Goal: Transaction & Acquisition: Book appointment/travel/reservation

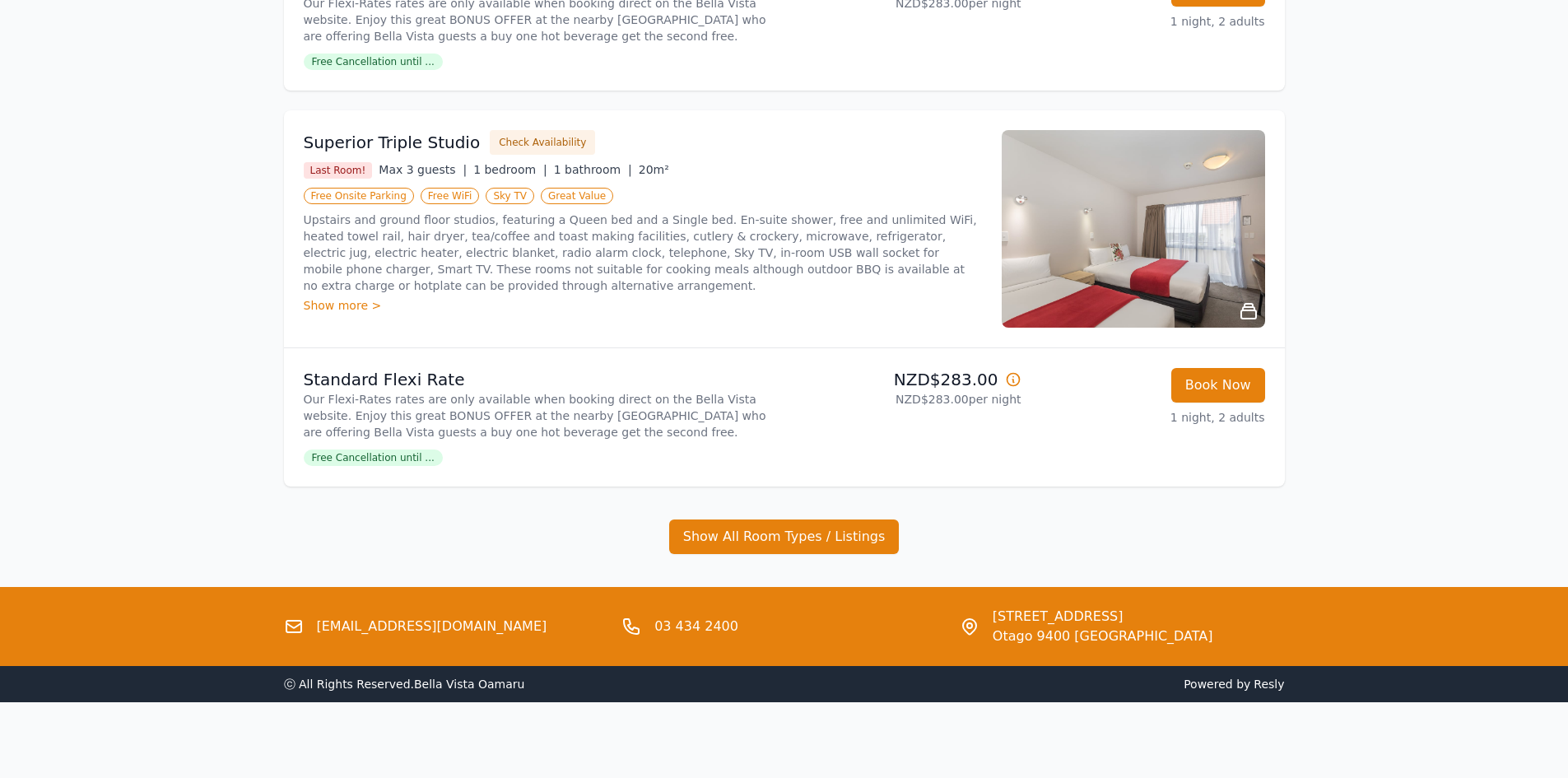
scroll to position [964, 0]
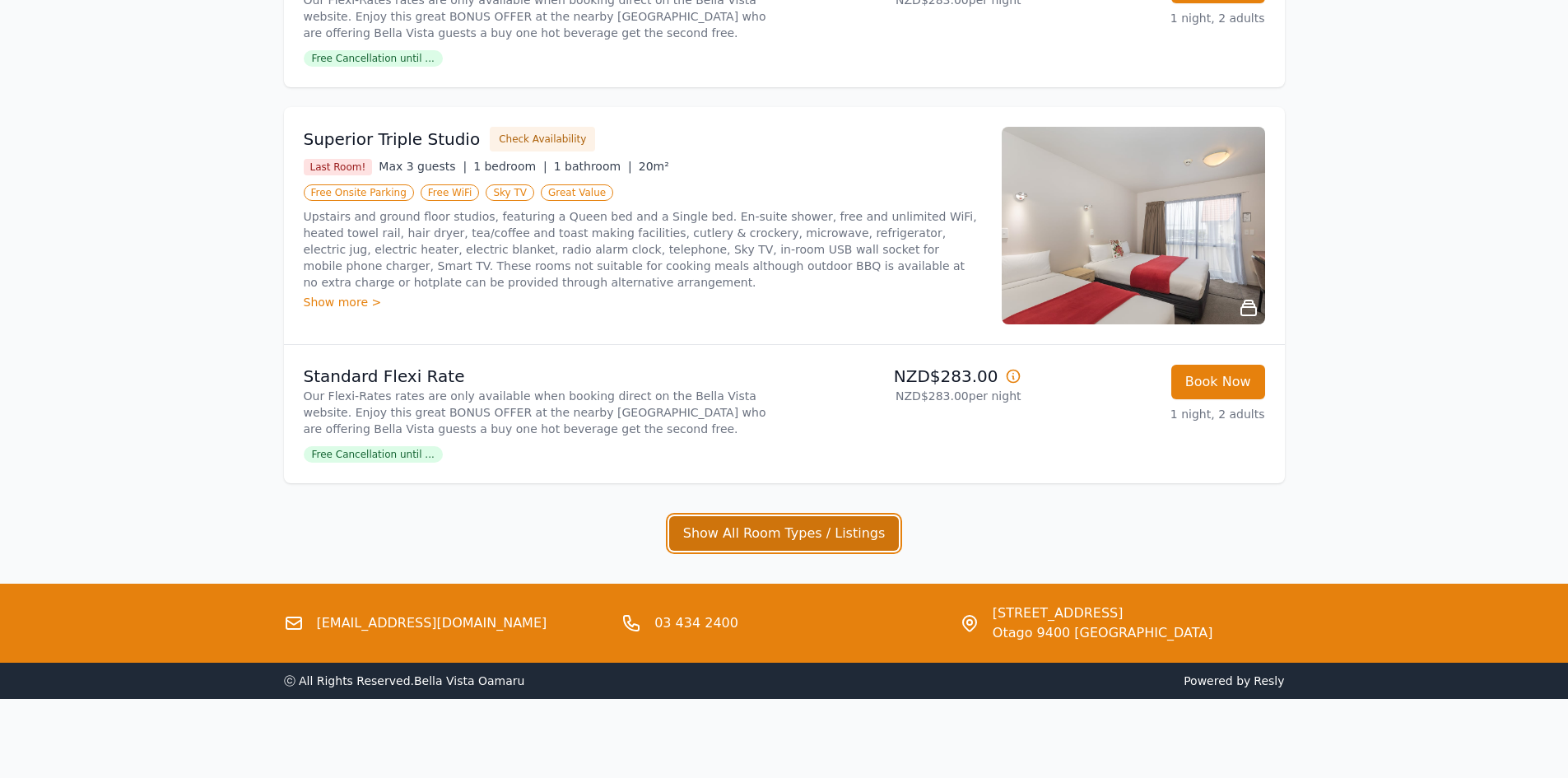
click at [851, 534] on button "Show All Room Types / Listings" at bounding box center [784, 534] width 231 height 35
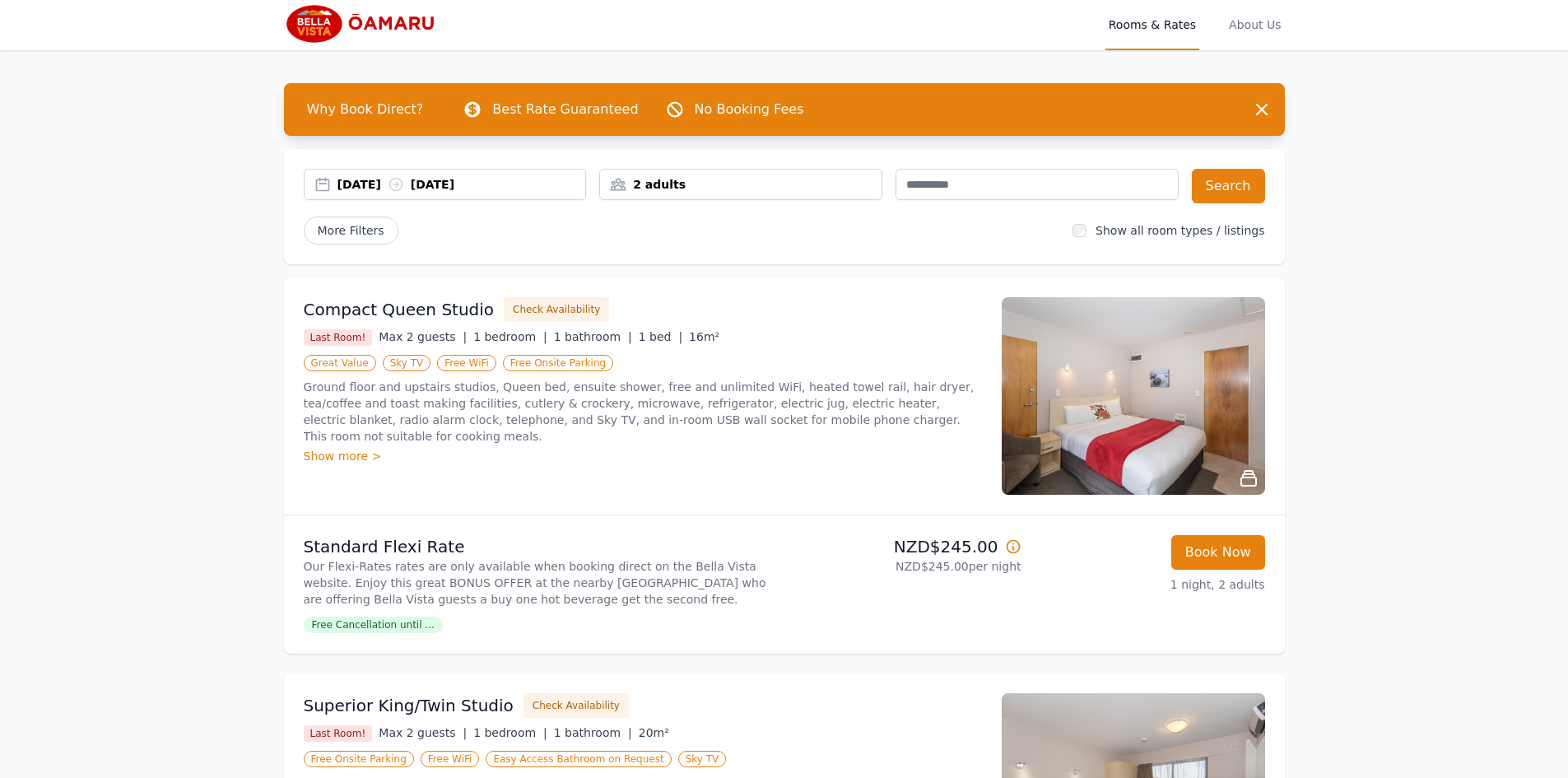
scroll to position [0, 0]
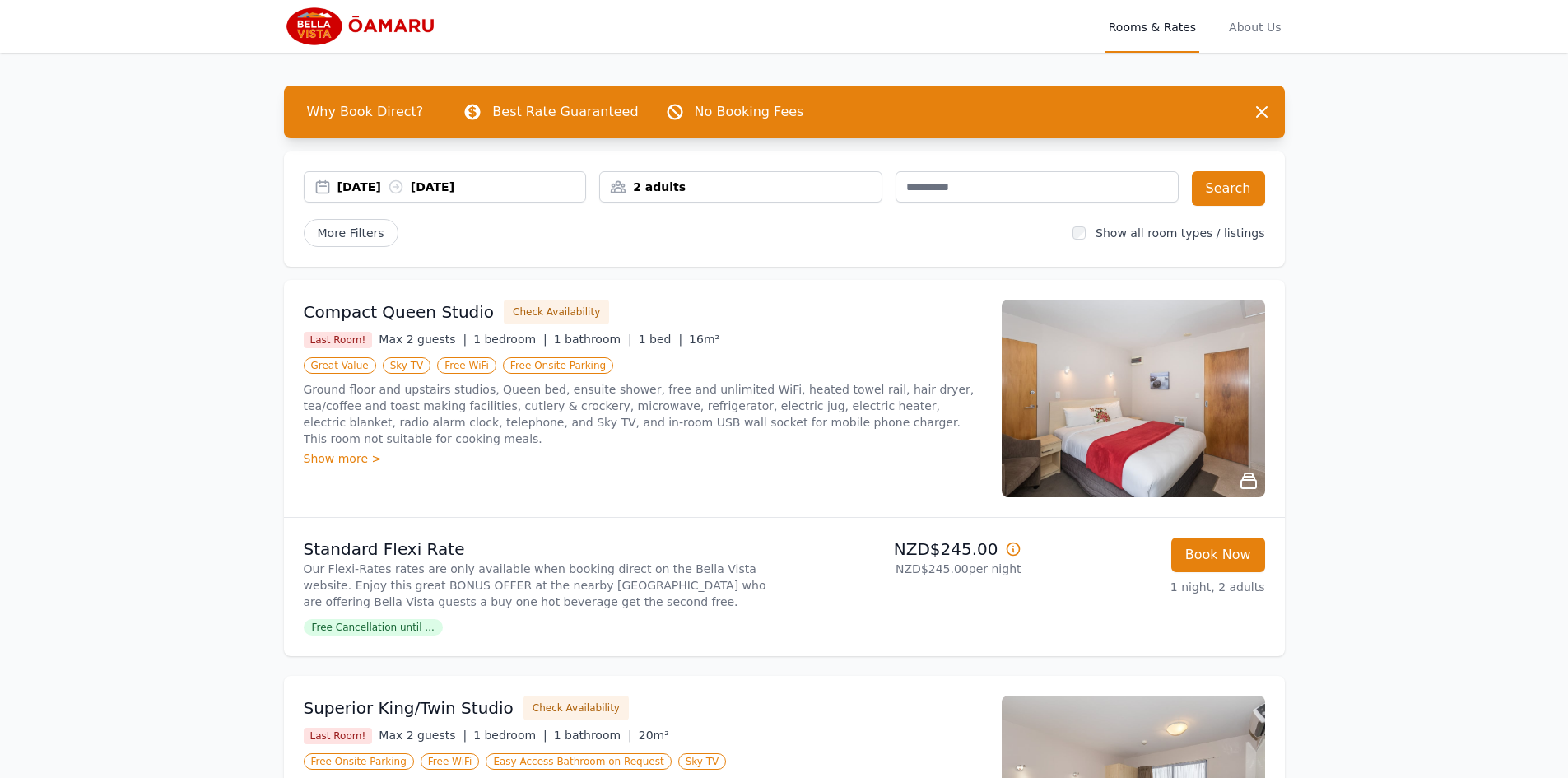
click at [651, 188] on div "2 adults" at bounding box center [740, 186] width 281 height 17
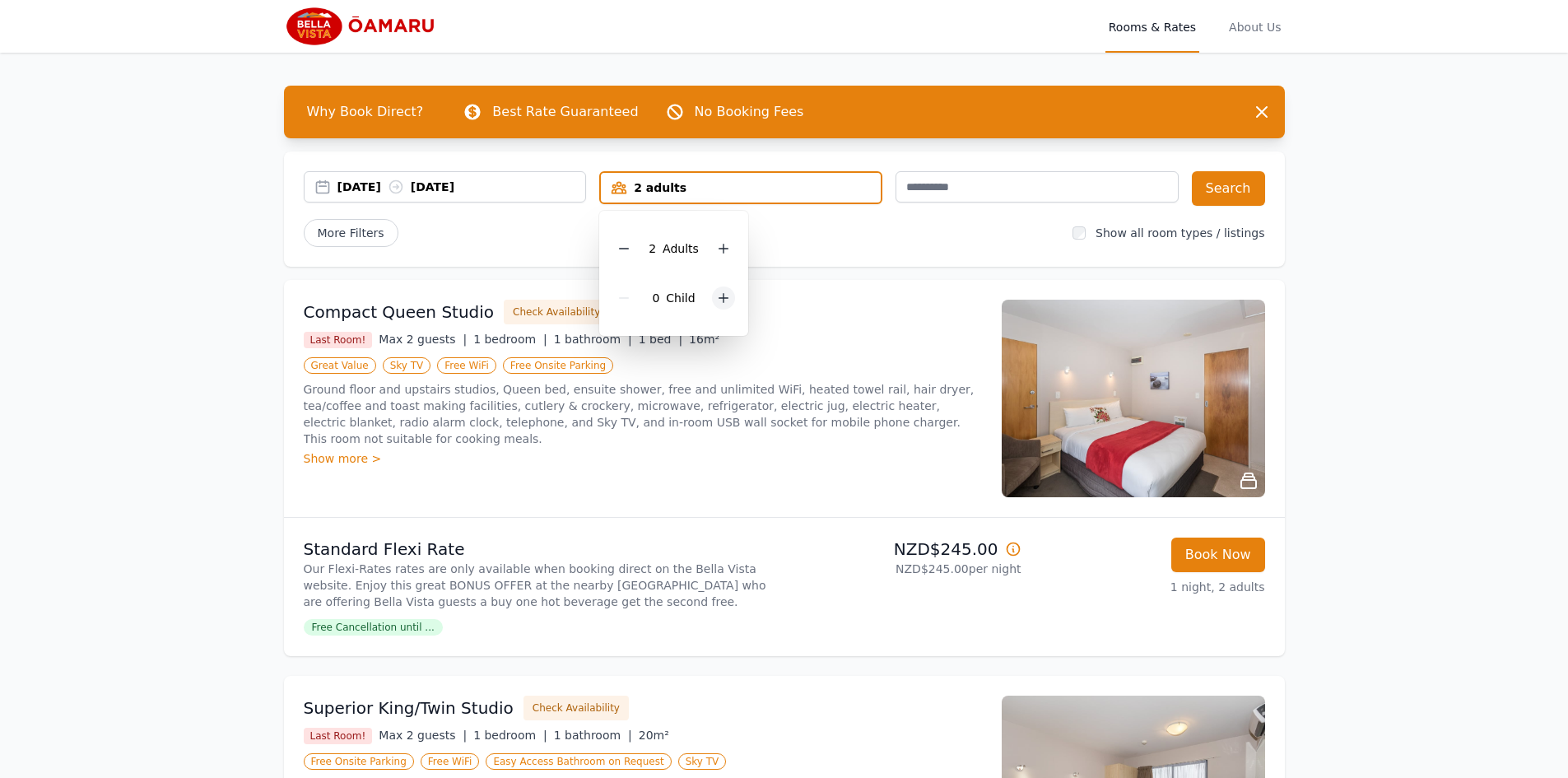
click at [719, 297] on icon at bounding box center [723, 298] width 13 height 13
click at [719, 252] on icon at bounding box center [723, 248] width 13 height 13
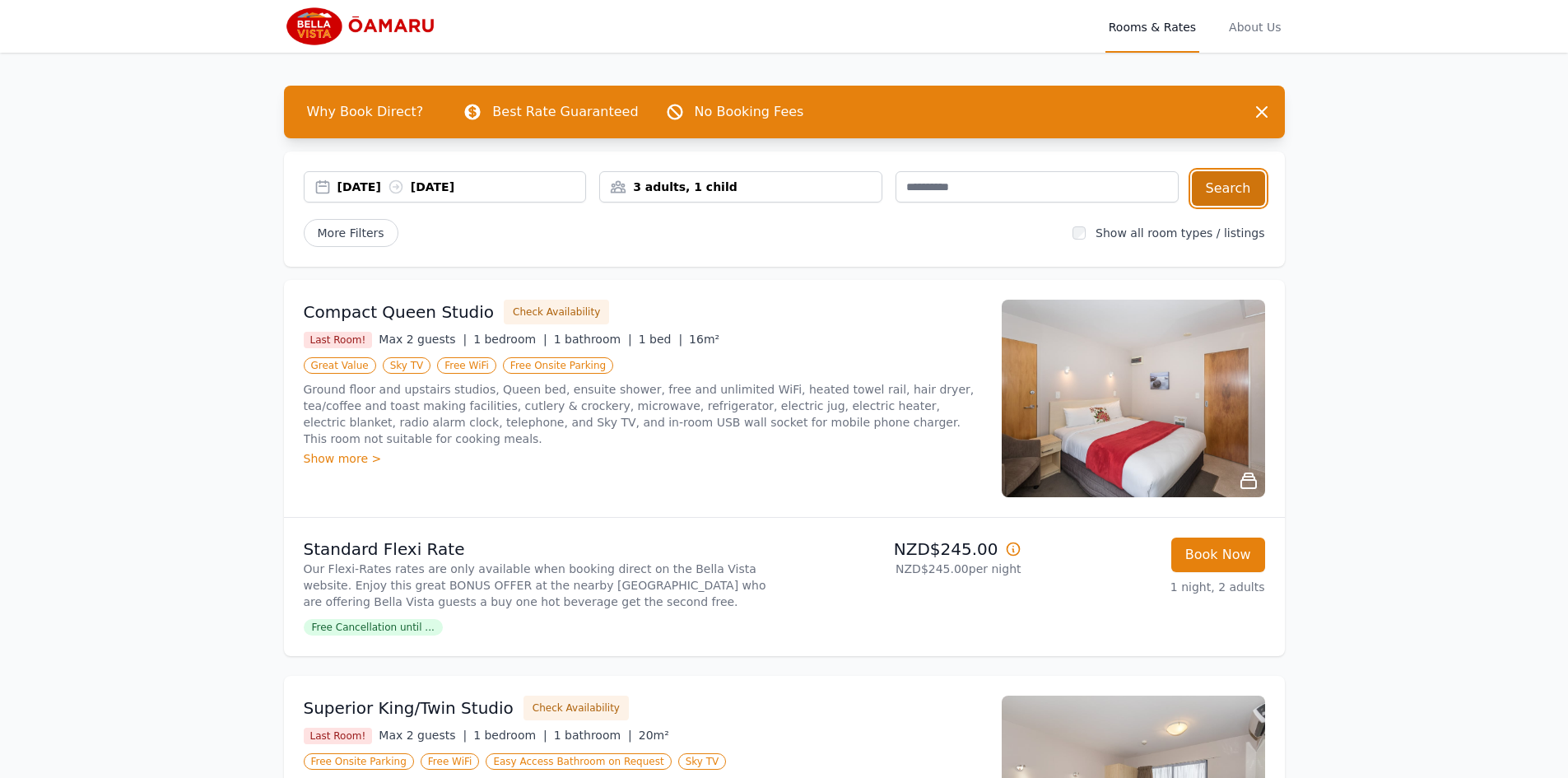
click at [1223, 194] on button "Search" at bounding box center [1228, 188] width 73 height 35
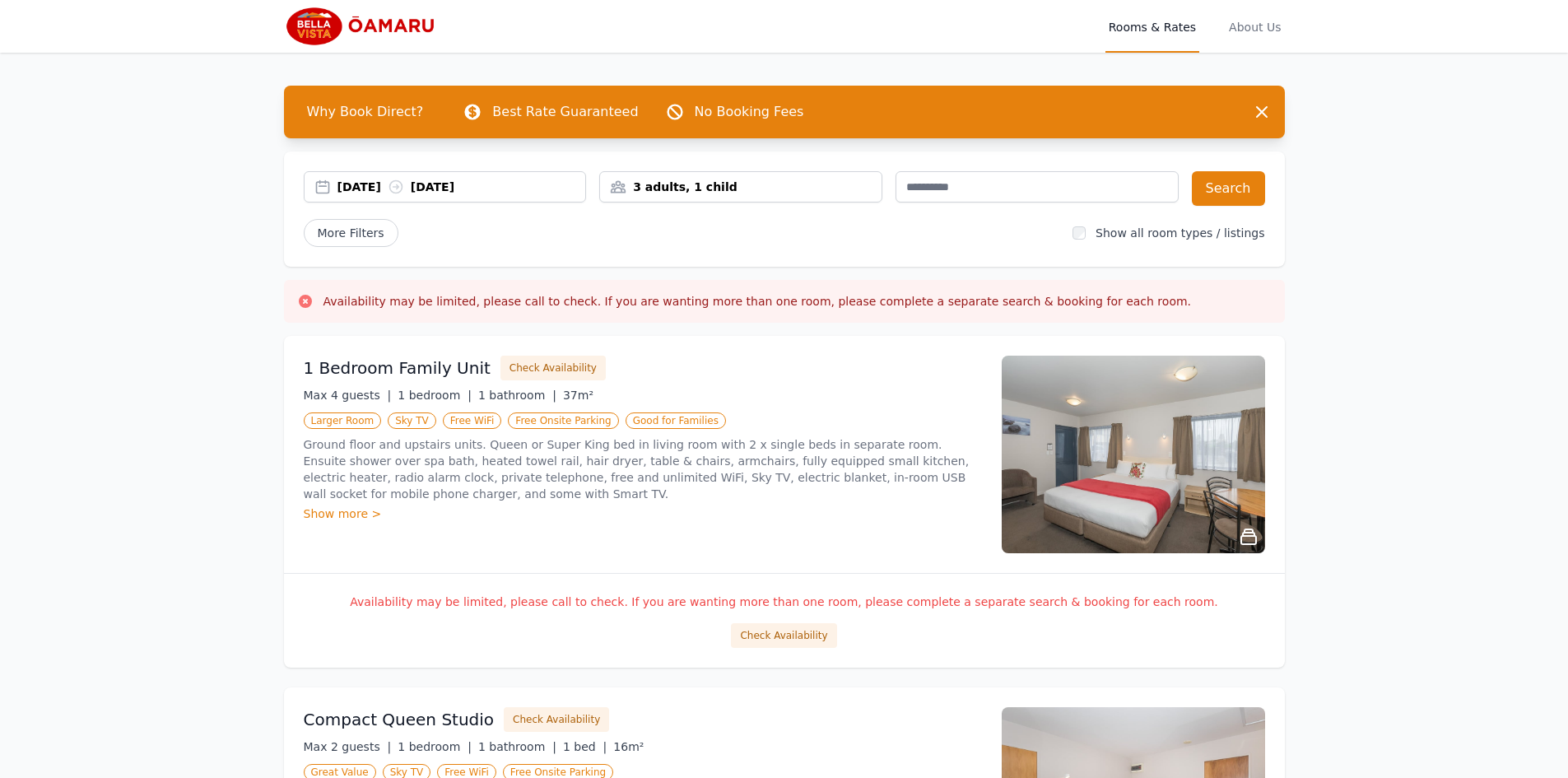
click at [742, 188] on div "3 adults, 1 child" at bounding box center [740, 186] width 281 height 17
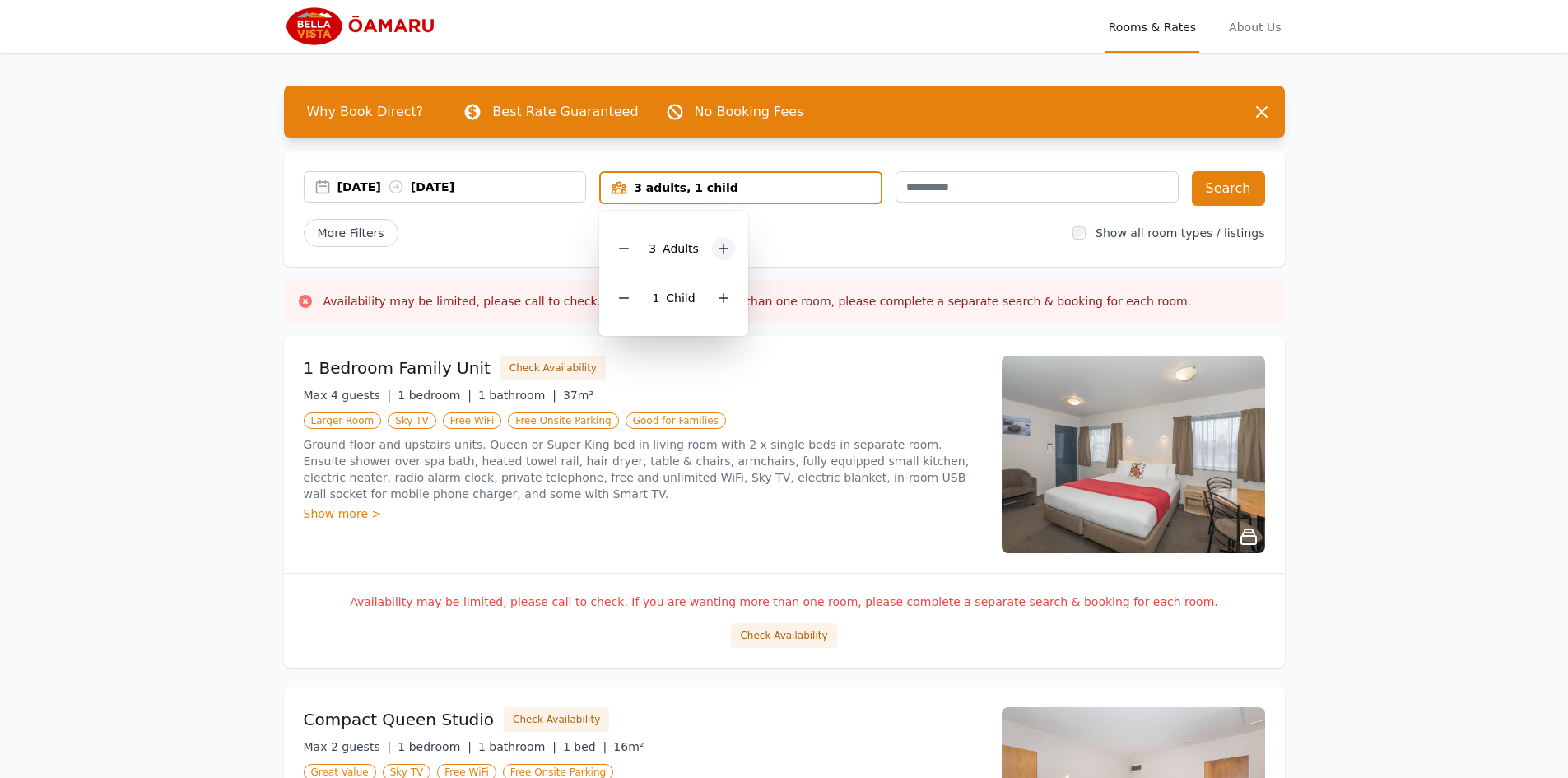
click at [719, 251] on icon at bounding box center [723, 248] width 13 height 13
click at [629, 292] on icon at bounding box center [624, 298] width 13 height 13
click at [1233, 194] on button "Search" at bounding box center [1228, 188] width 73 height 35
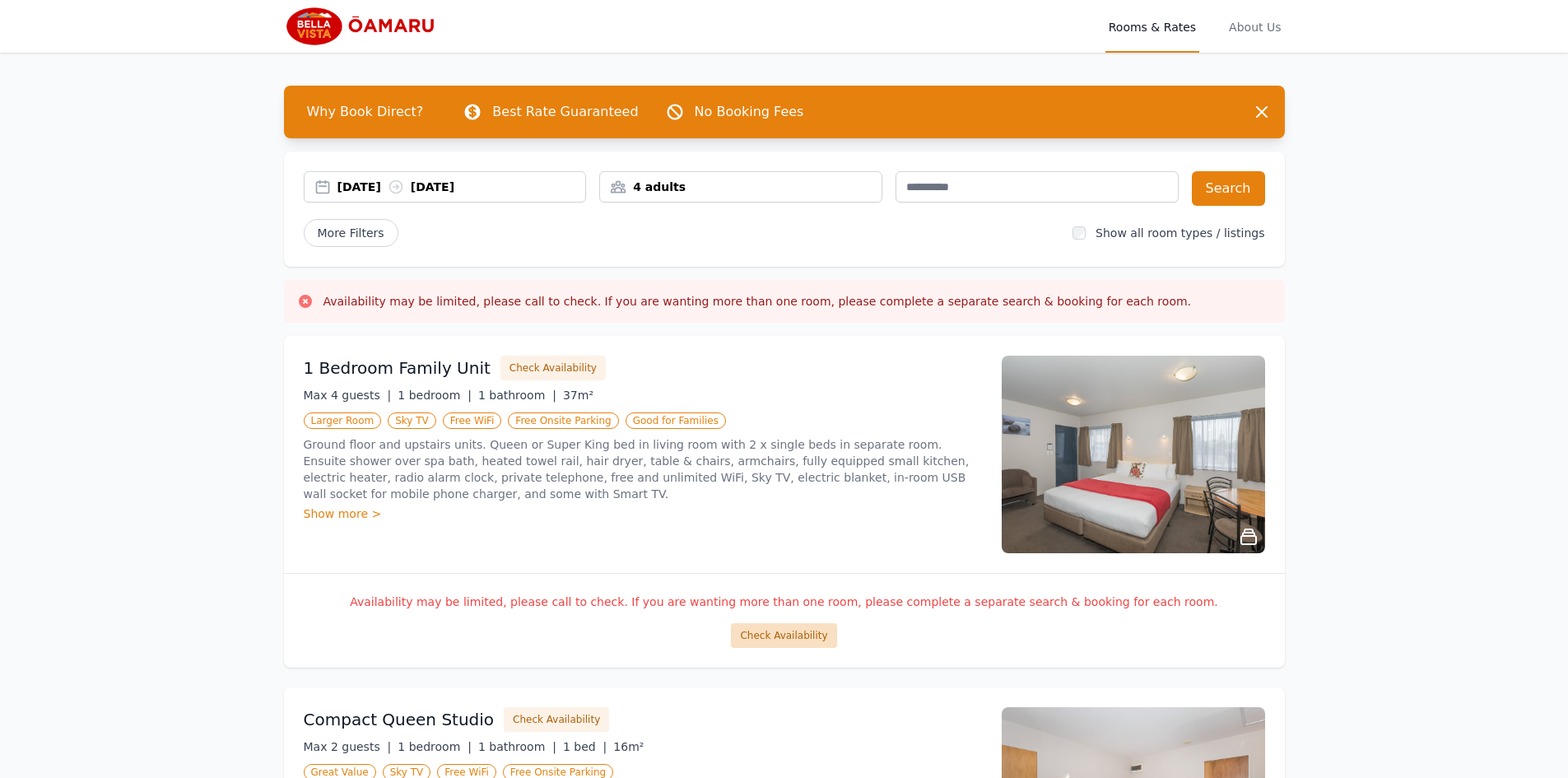
click at [795, 634] on button "Check Availability" at bounding box center [784, 635] width 106 height 25
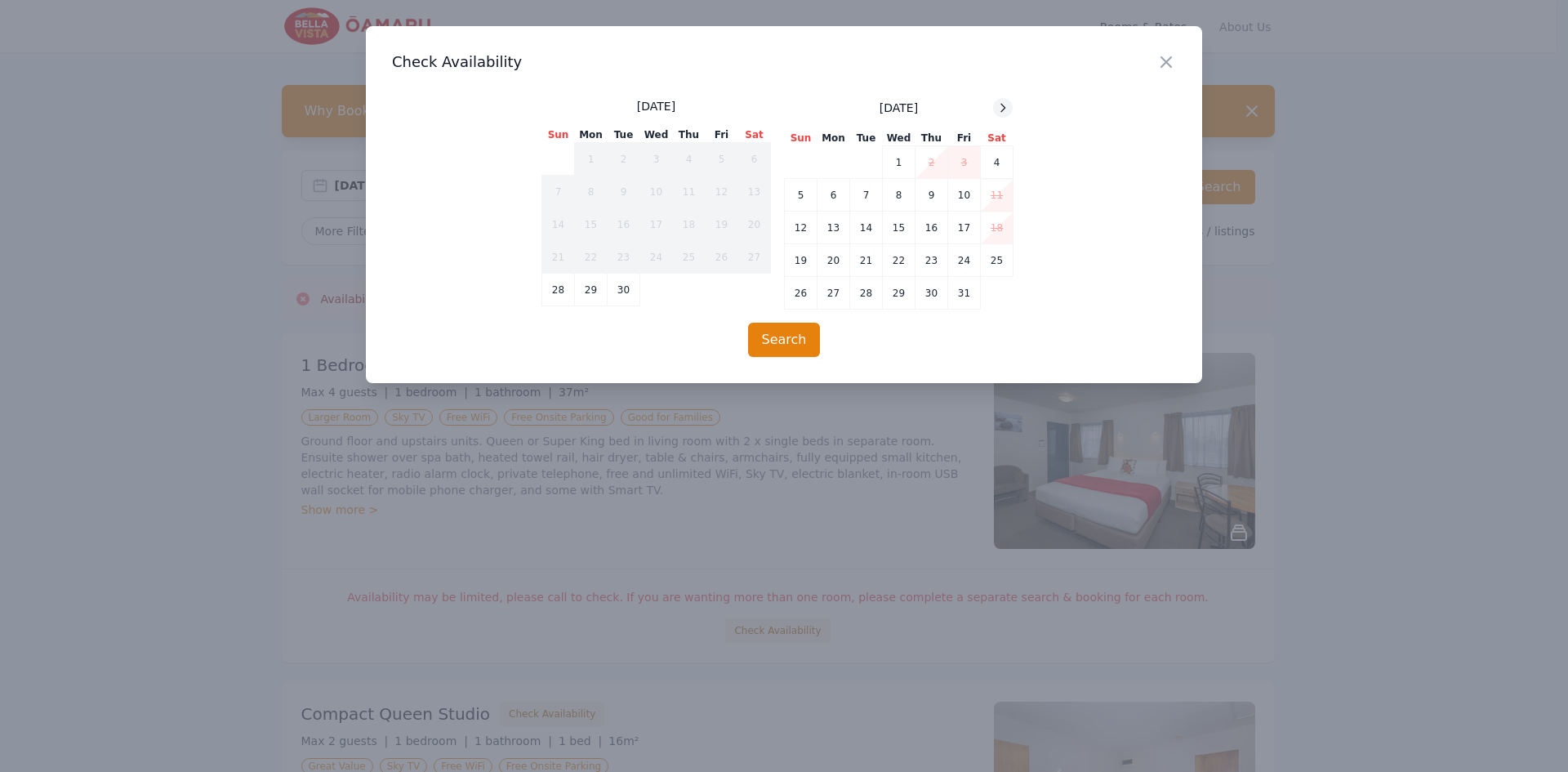
click at [1002, 106] on icon at bounding box center [1003, 108] width 13 height 13
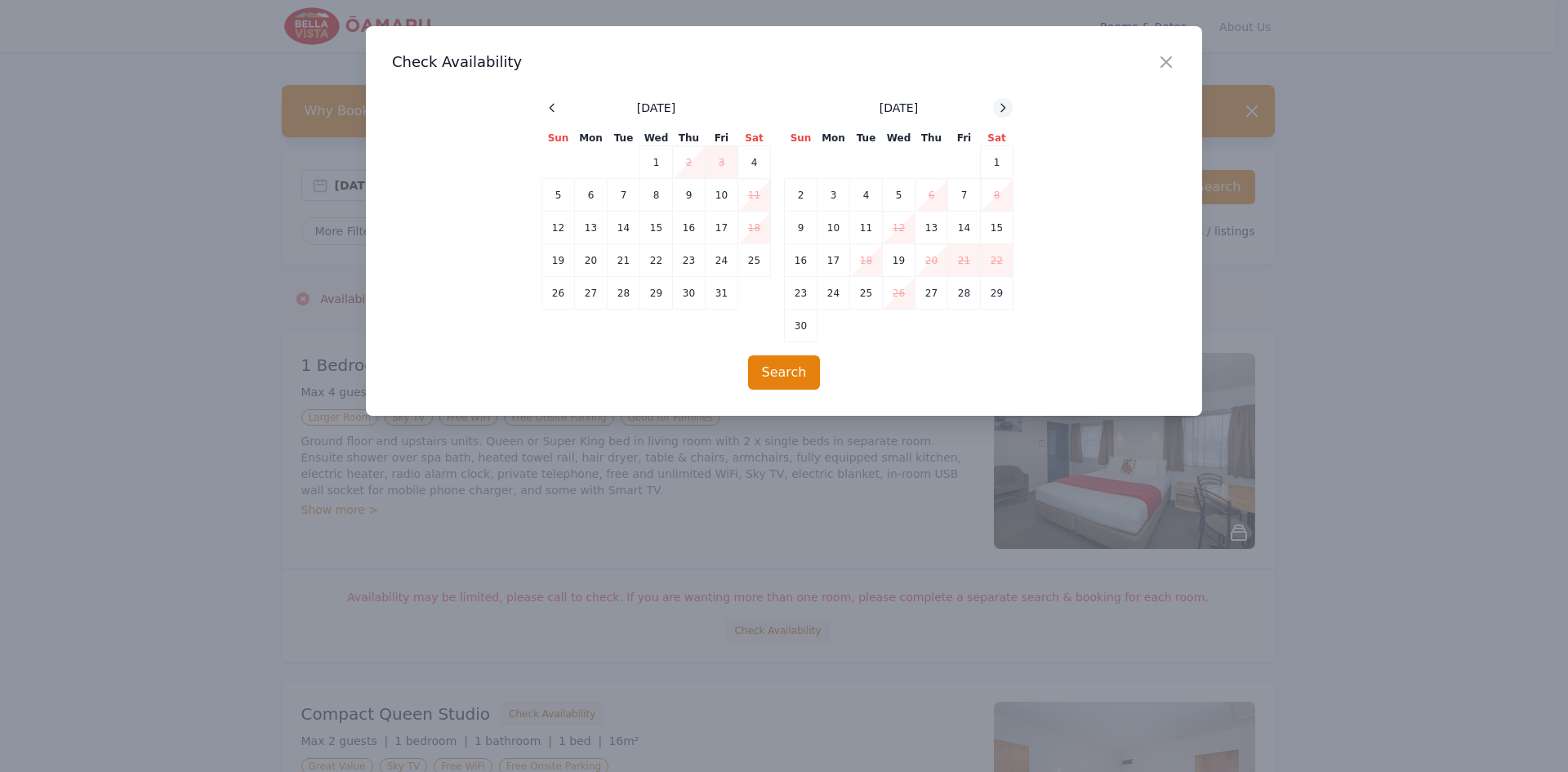
click at [1002, 106] on icon at bounding box center [1003, 108] width 13 height 13
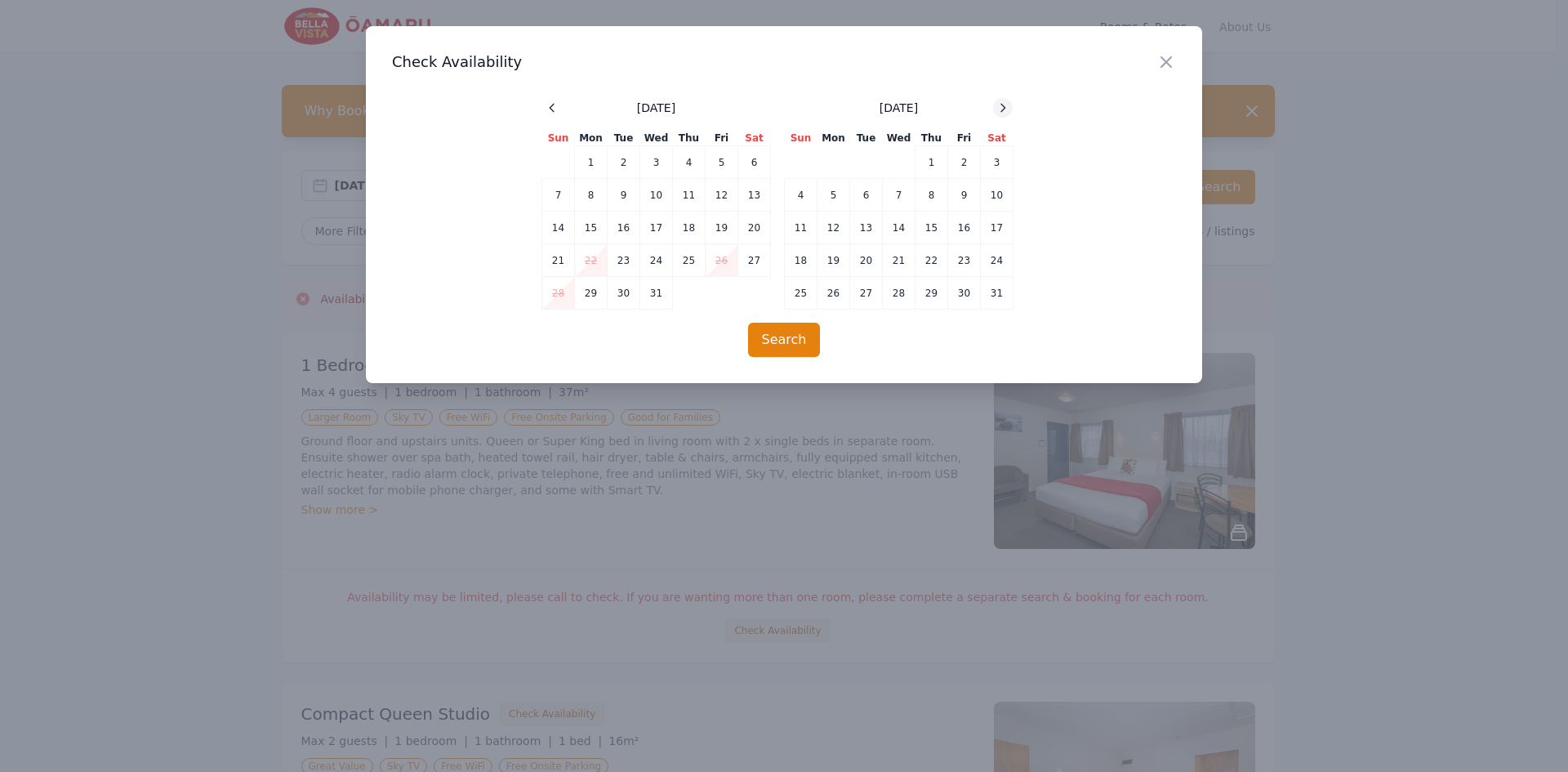
click at [1002, 106] on icon at bounding box center [1003, 108] width 13 height 13
click at [1171, 62] on icon "button" at bounding box center [1167, 62] width 20 height 20
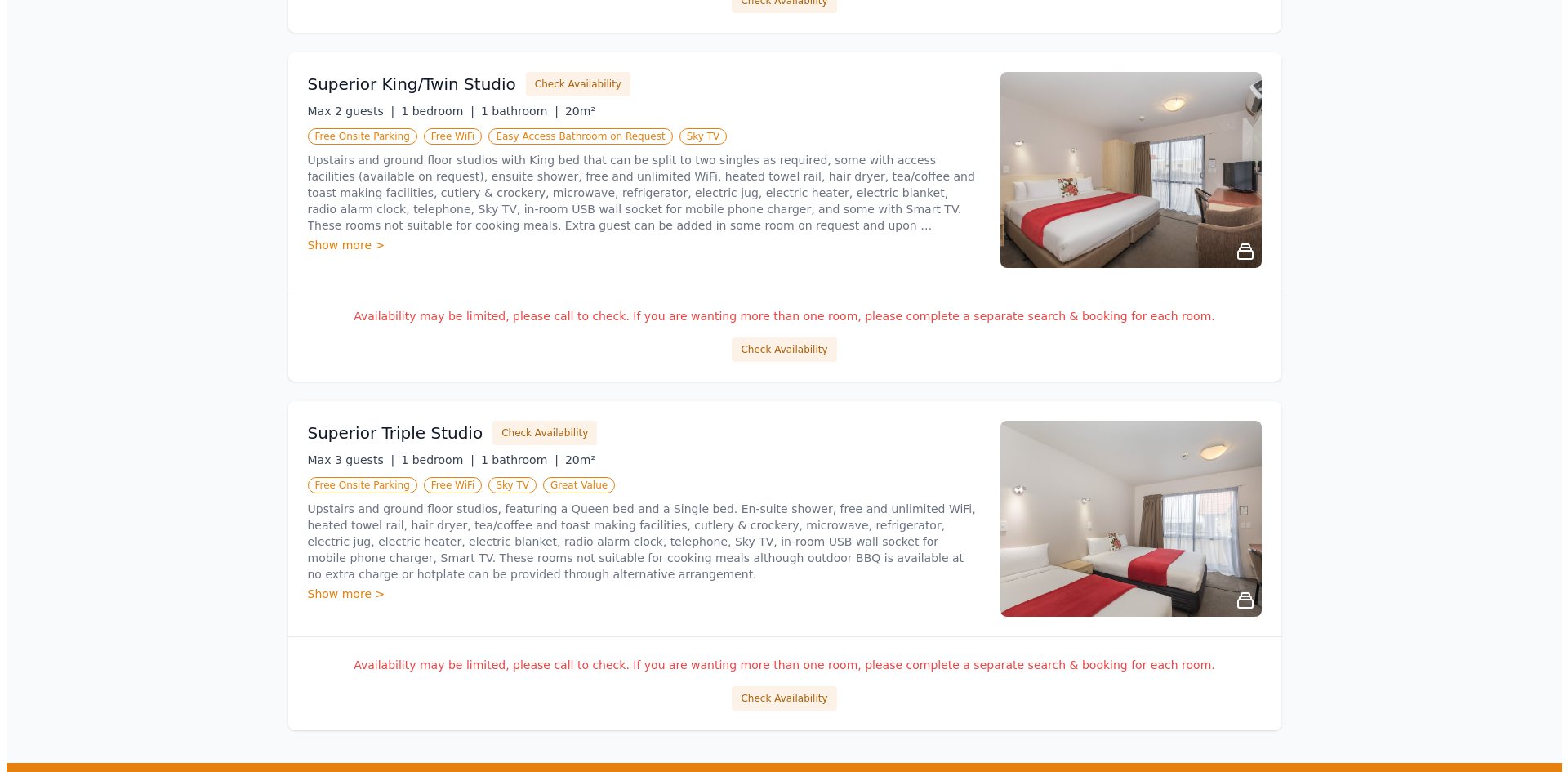
scroll to position [979, 0]
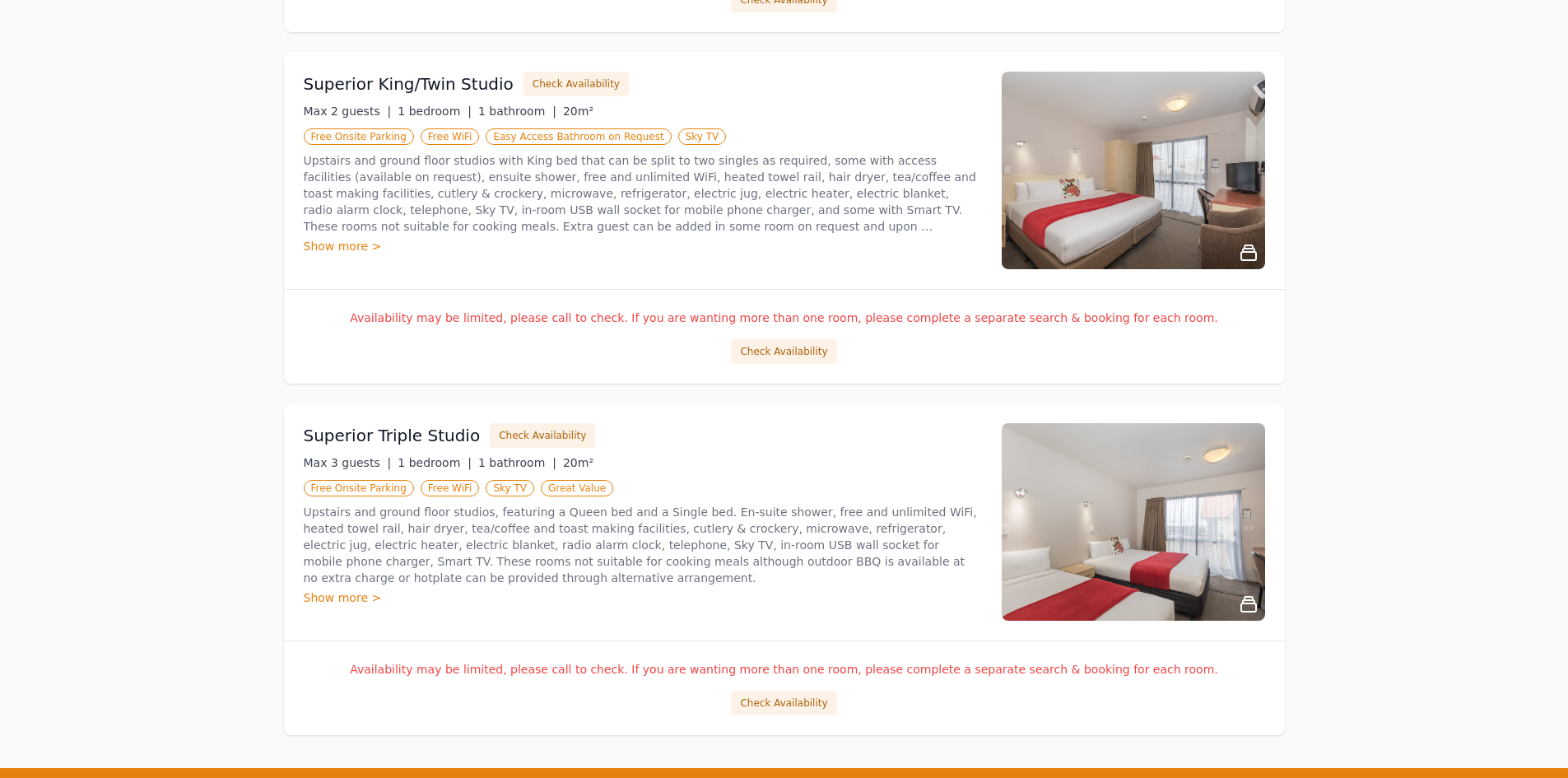
click at [346, 595] on div "Show more >" at bounding box center [643, 598] width 678 height 17
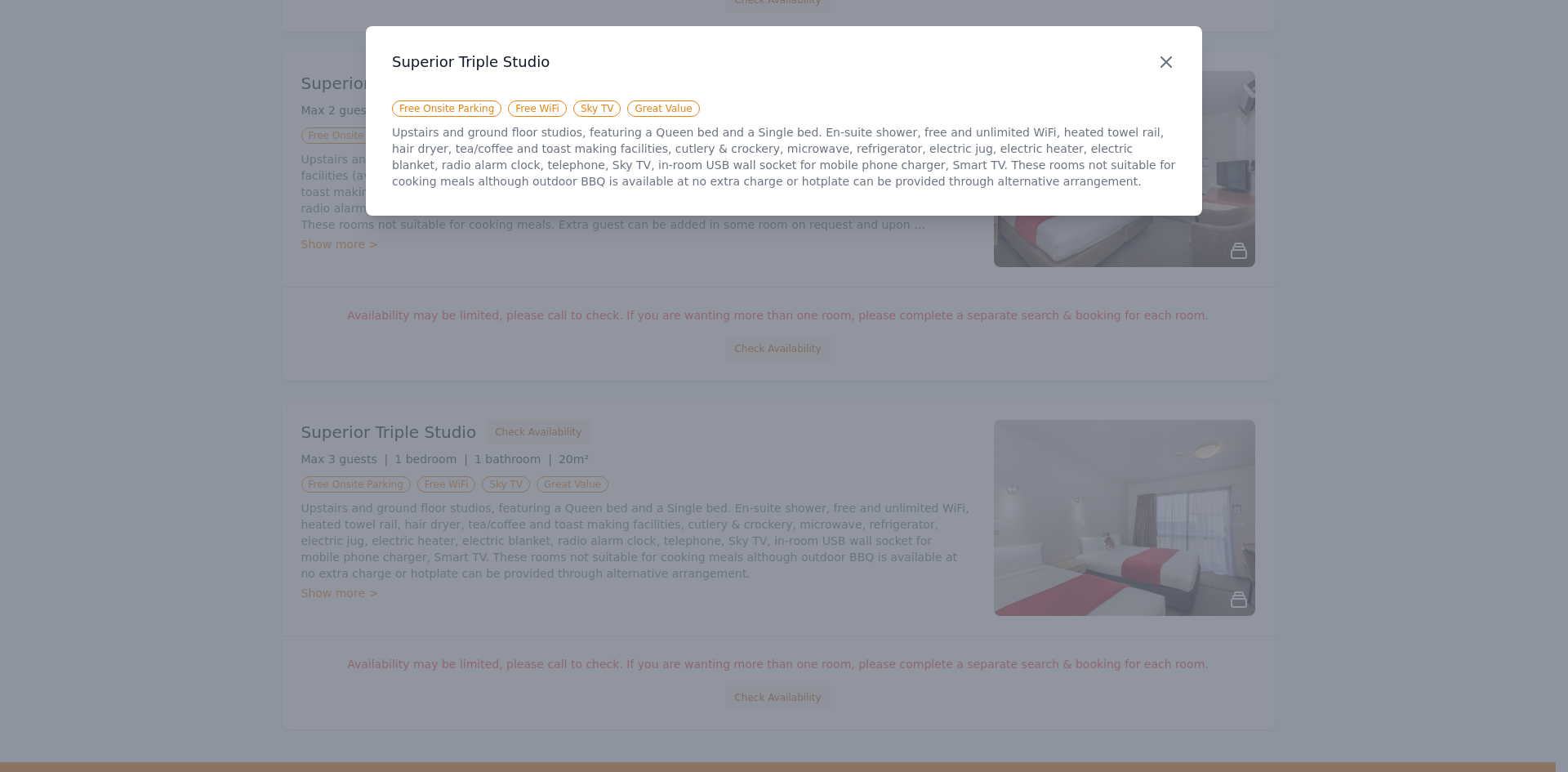
click at [1165, 62] on icon "button" at bounding box center [1167, 62] width 20 height 20
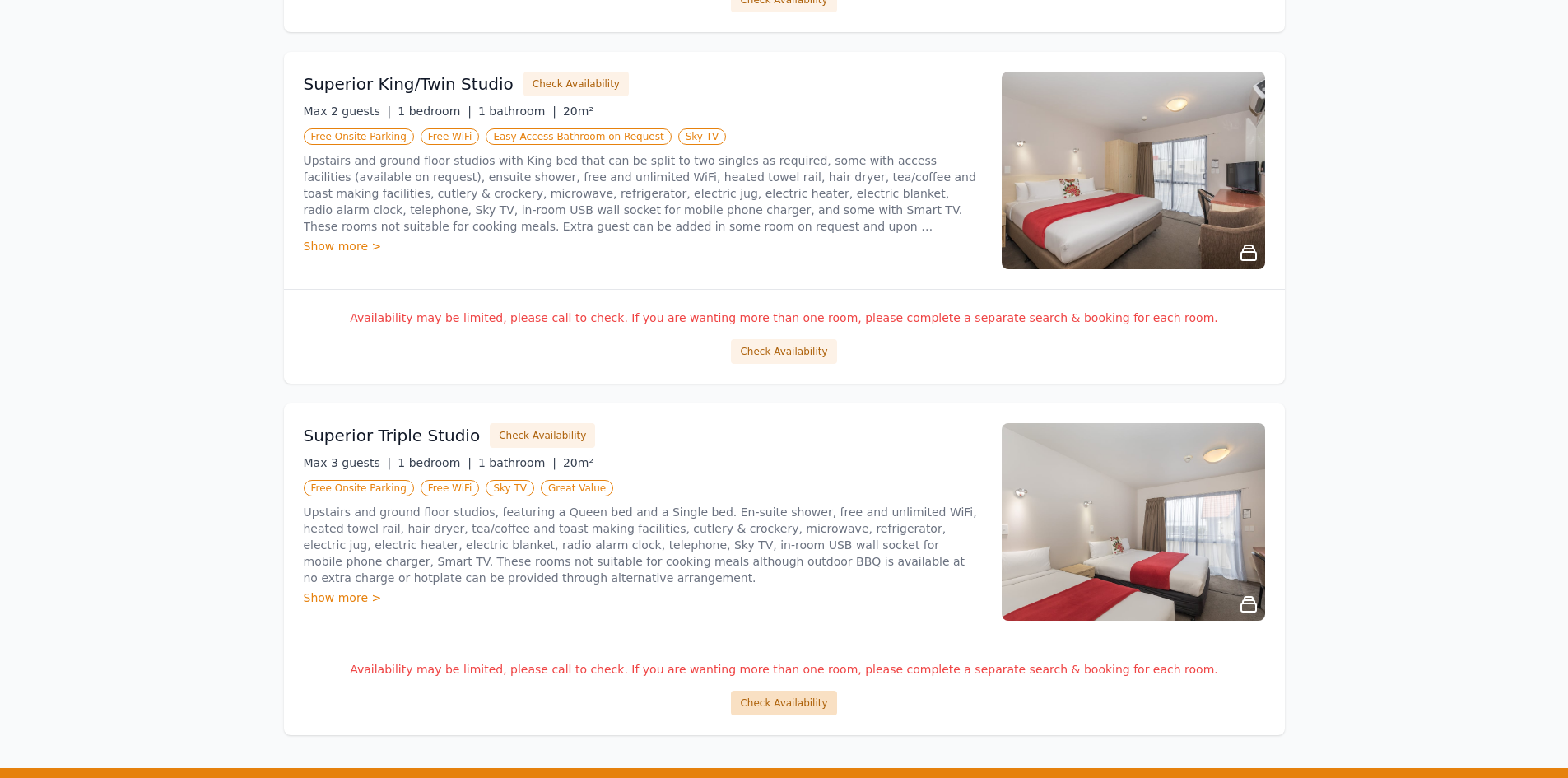
click at [790, 698] on button "Check Availability" at bounding box center [784, 703] width 106 height 25
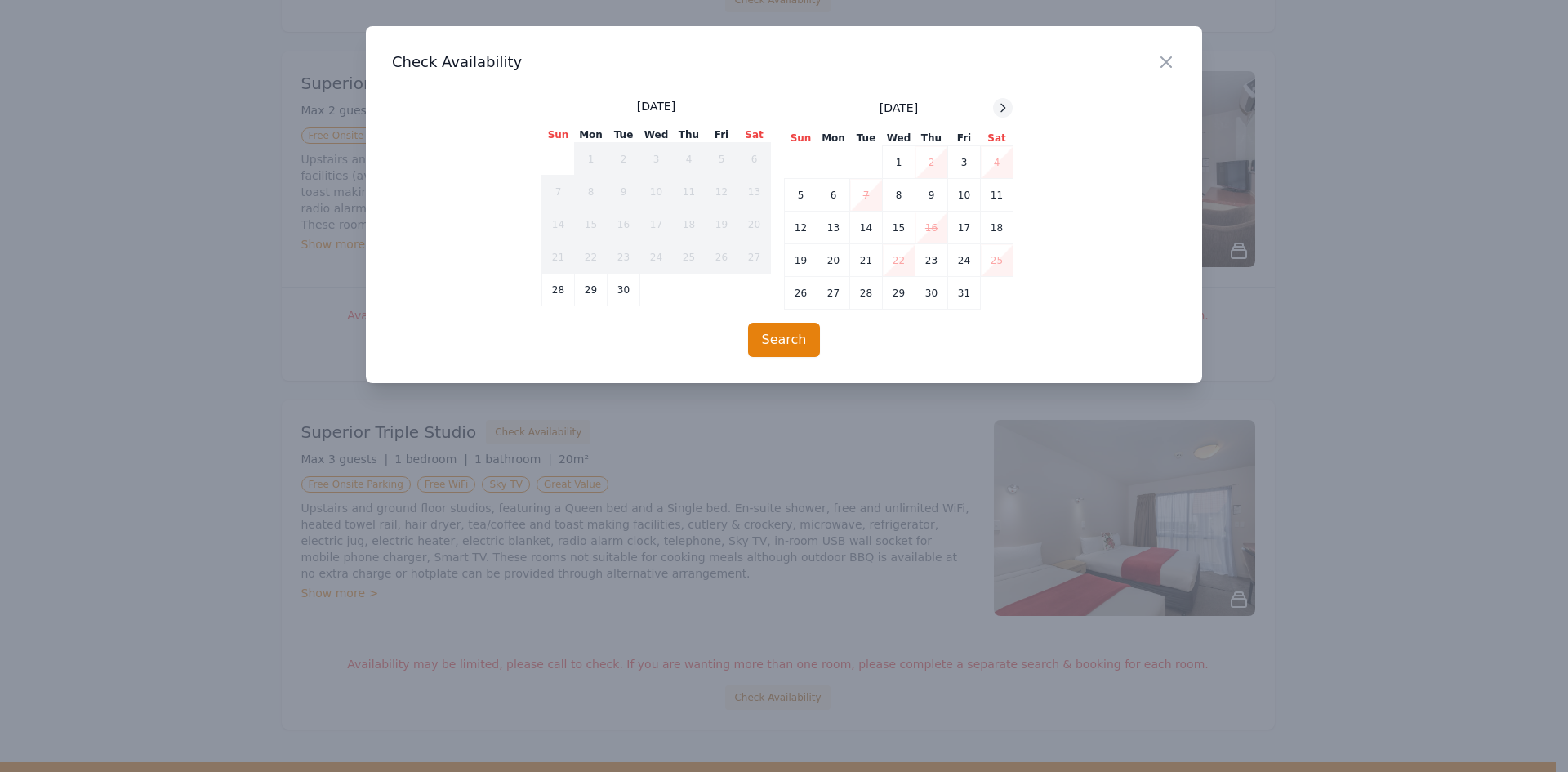
click at [995, 108] on div at bounding box center [1004, 108] width 20 height 20
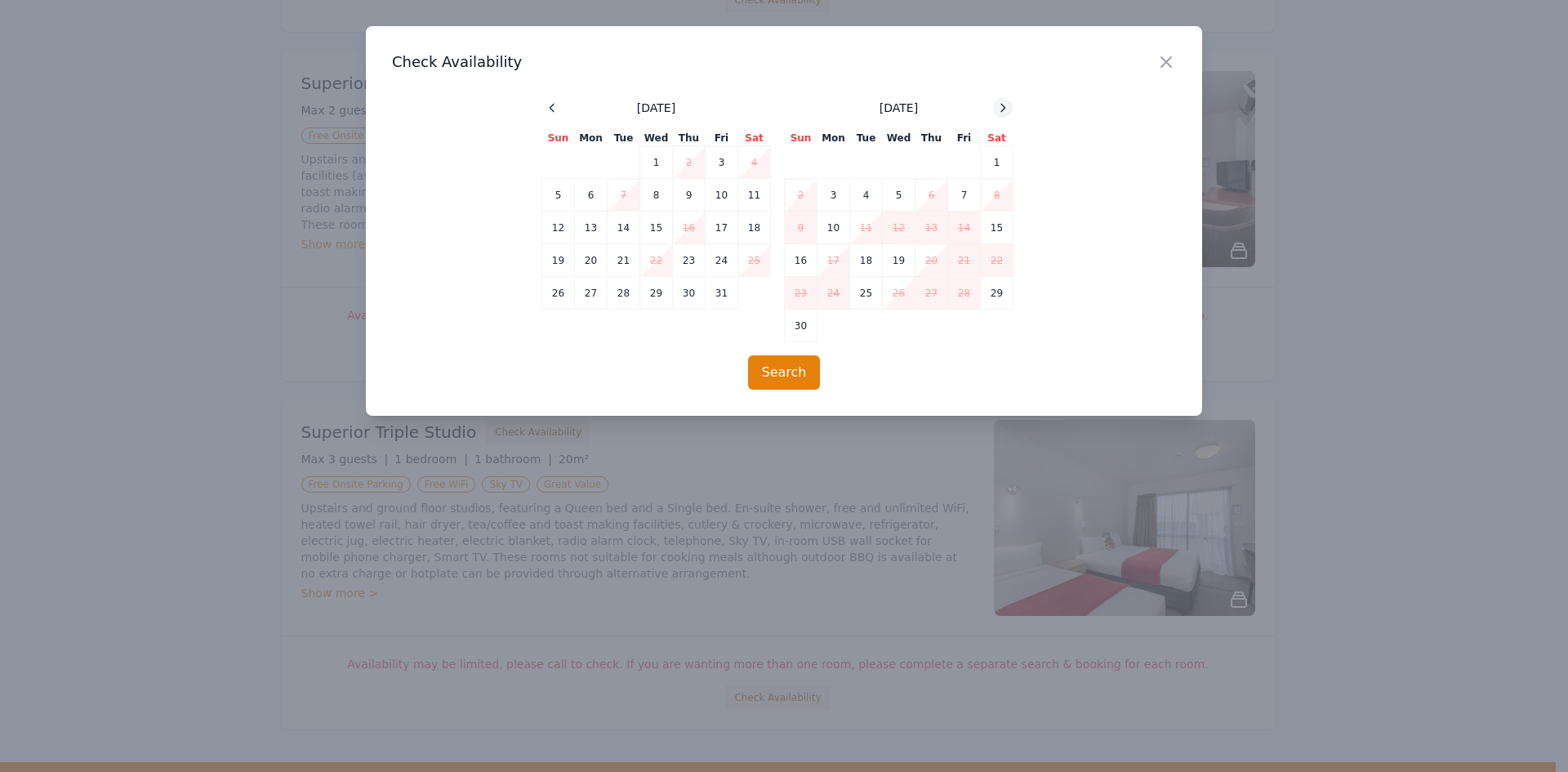
click at [995, 108] on div at bounding box center [1004, 108] width 20 height 20
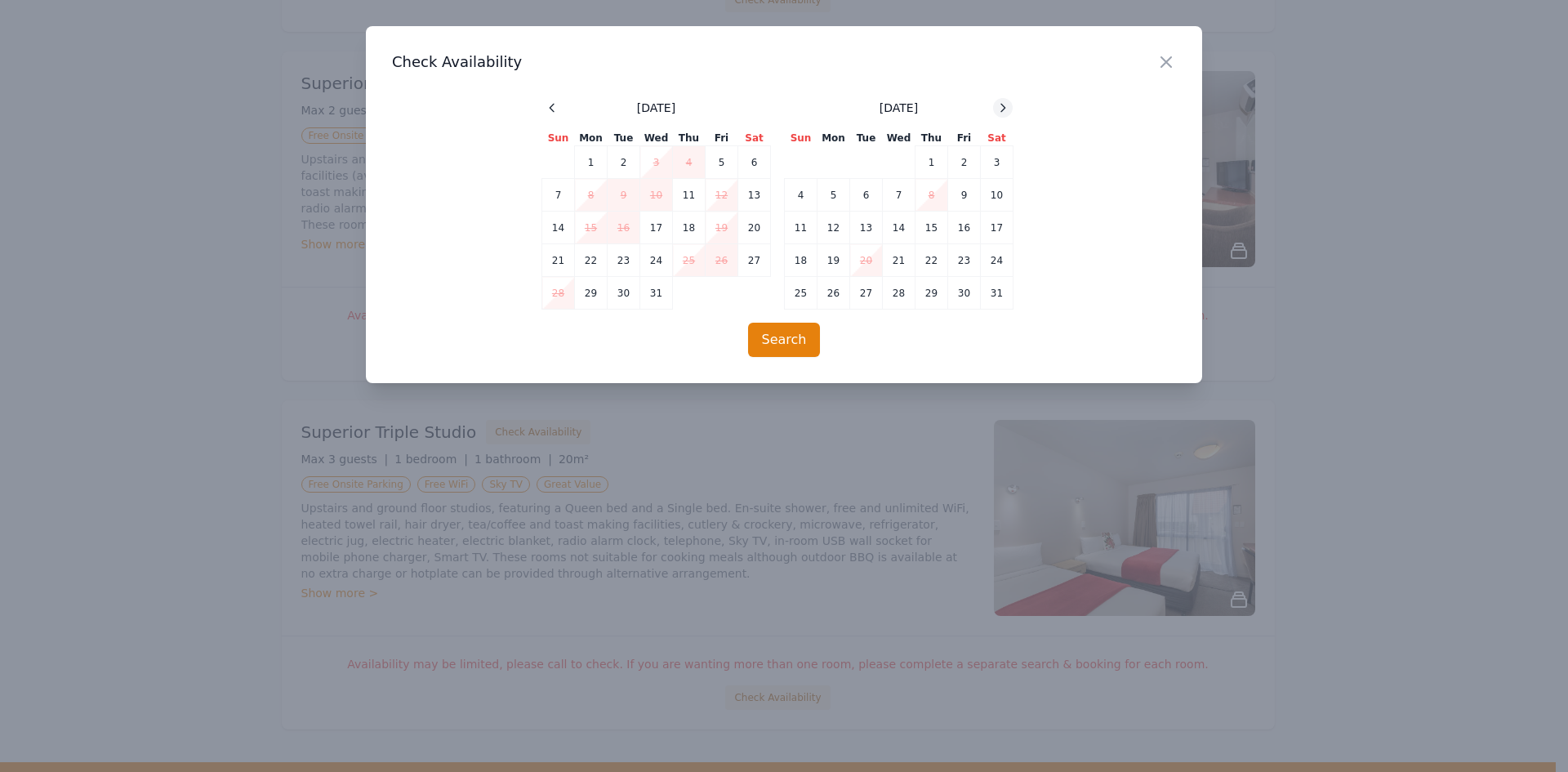
click at [995, 108] on div at bounding box center [1004, 108] width 20 height 20
click at [972, 193] on td "13" at bounding box center [965, 195] width 33 height 33
click at [997, 202] on td "14" at bounding box center [997, 195] width 33 height 33
click at [988, 198] on td "14" at bounding box center [997, 195] width 33 height 33
click at [801, 224] on td "15" at bounding box center [801, 228] width 33 height 33
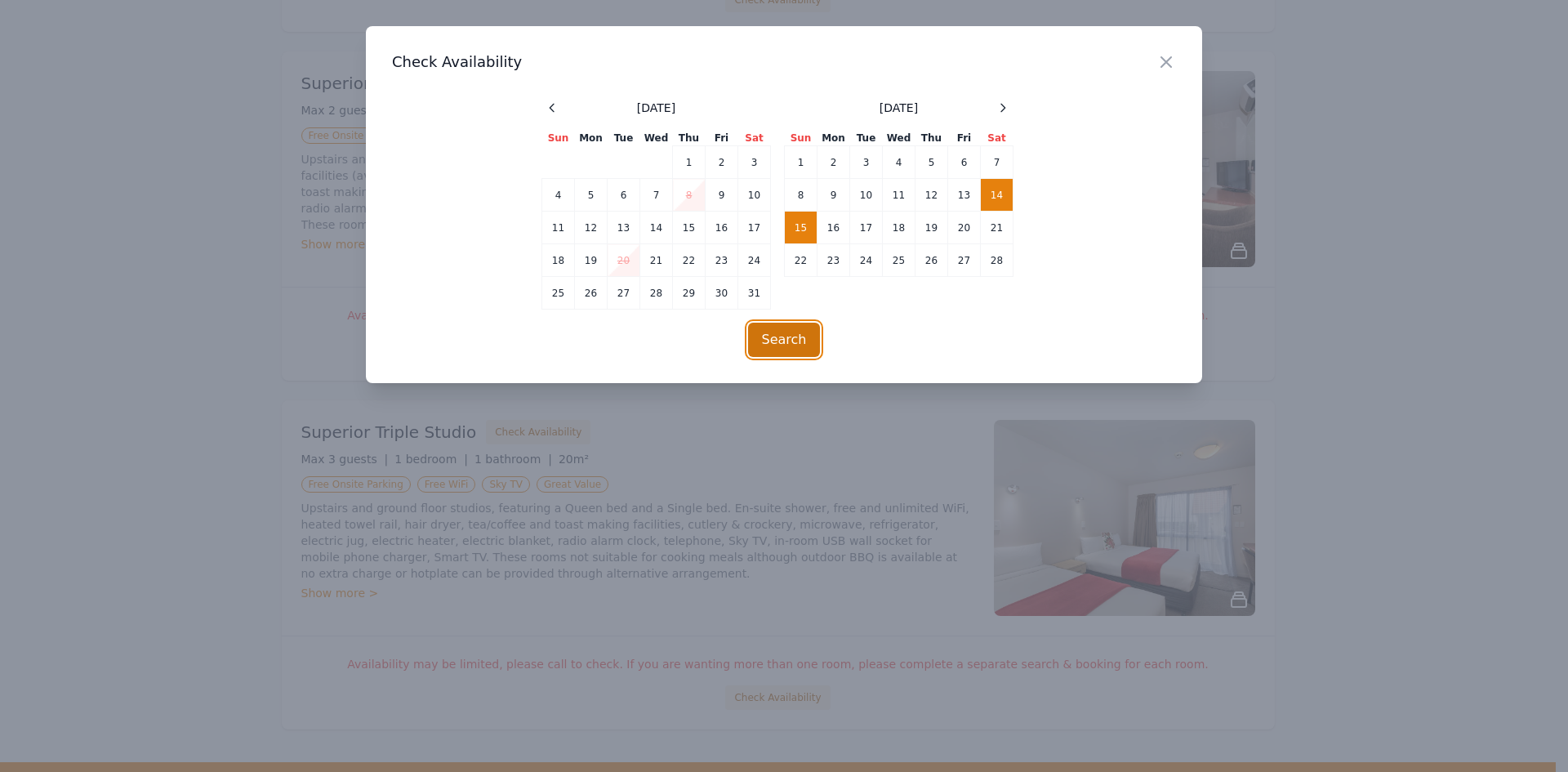
click at [802, 341] on button "Search" at bounding box center [785, 340] width 73 height 35
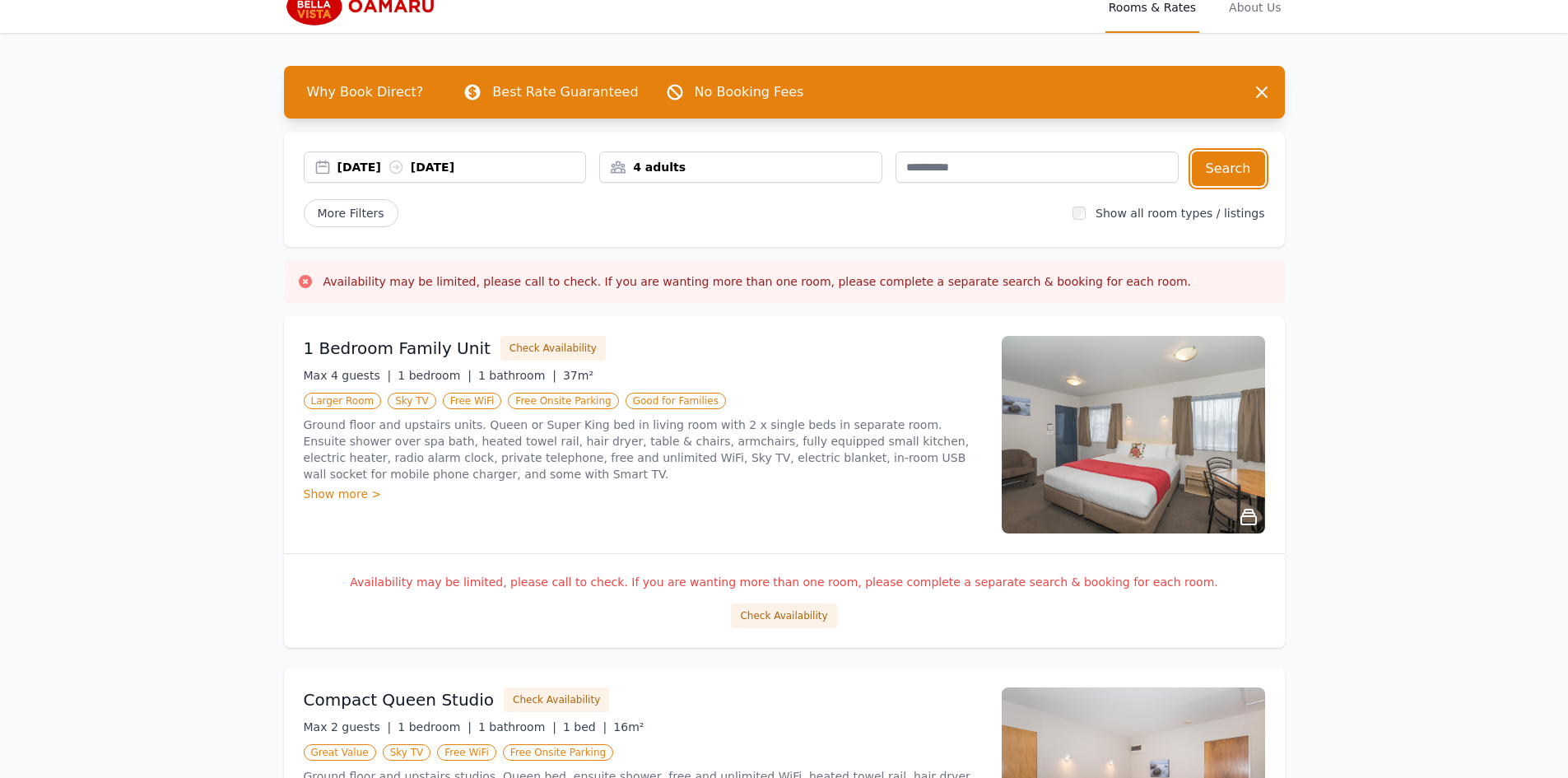
scroll to position [0, 0]
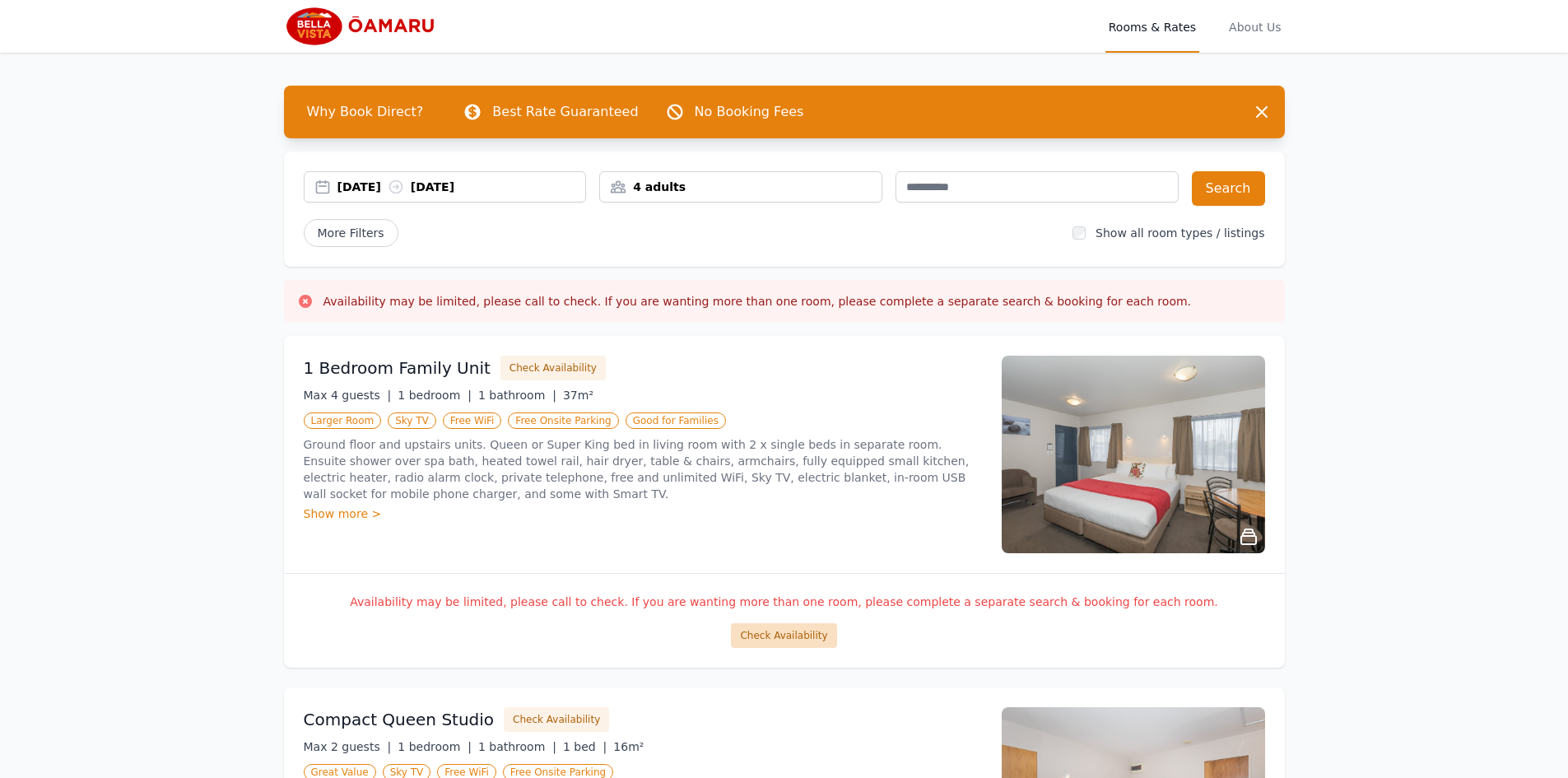
click at [780, 643] on button "Check Availability" at bounding box center [784, 635] width 106 height 25
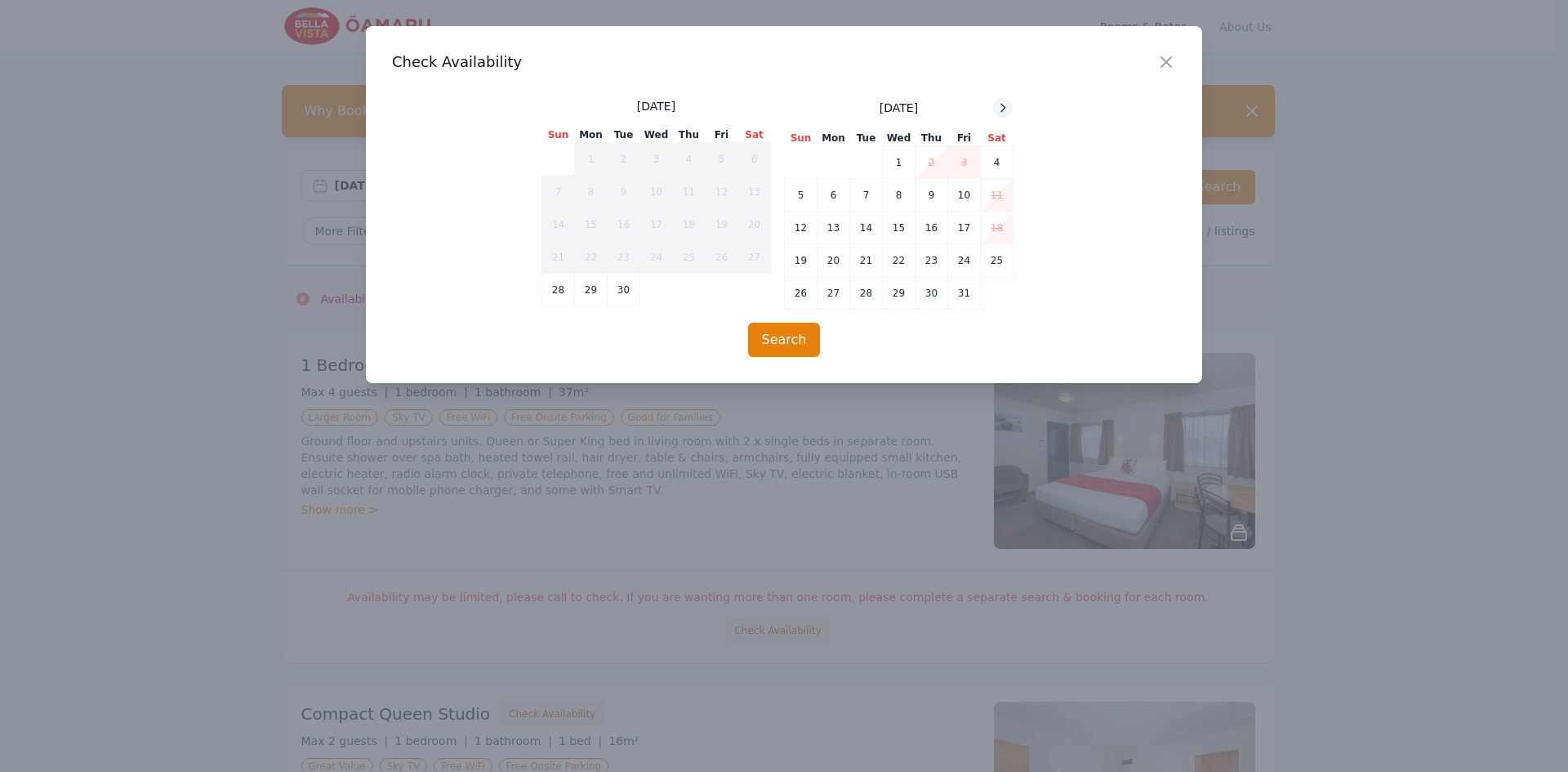
click at [1001, 111] on icon at bounding box center [1003, 108] width 13 height 13
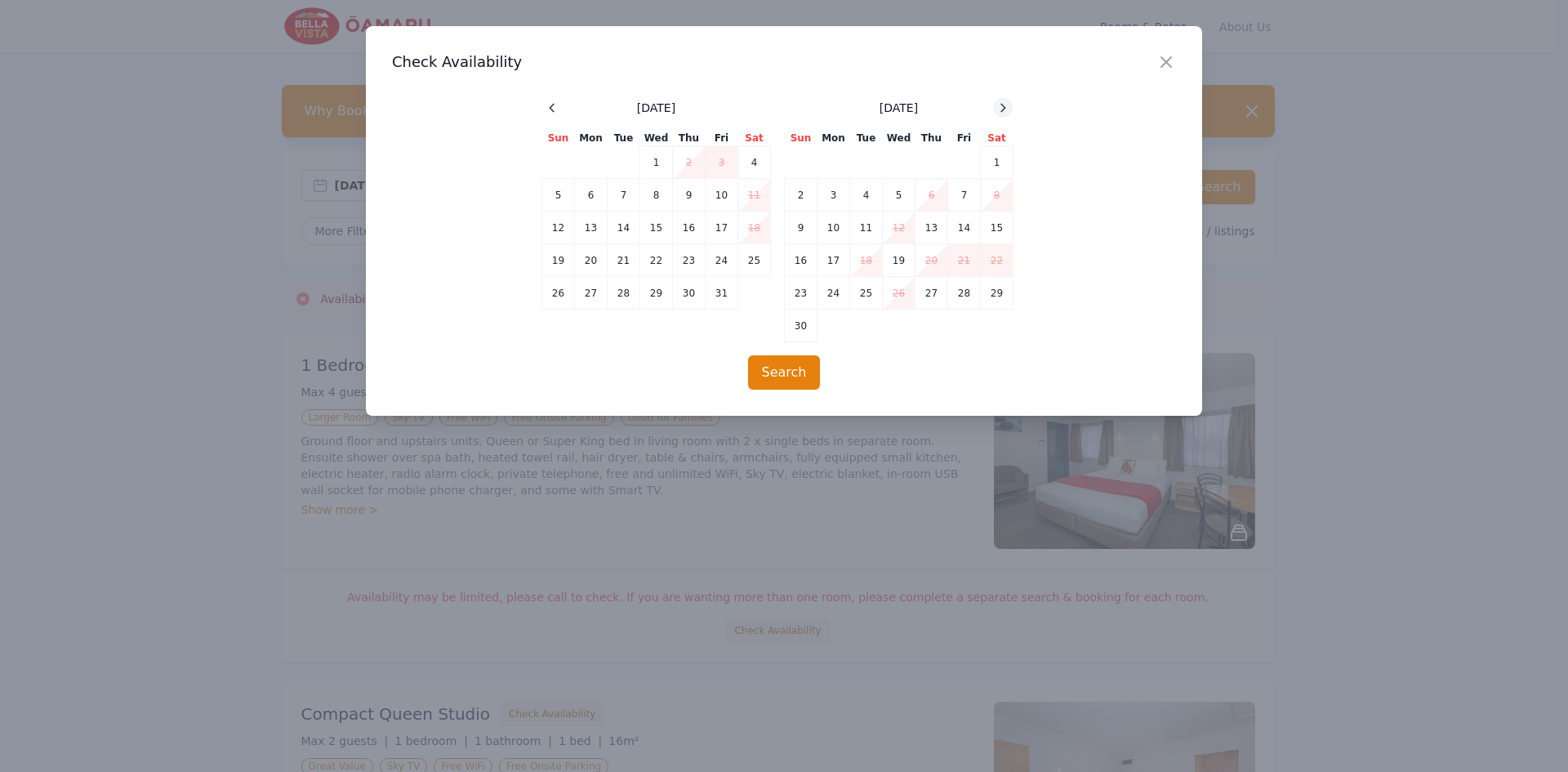
click at [1001, 111] on icon at bounding box center [1003, 108] width 13 height 13
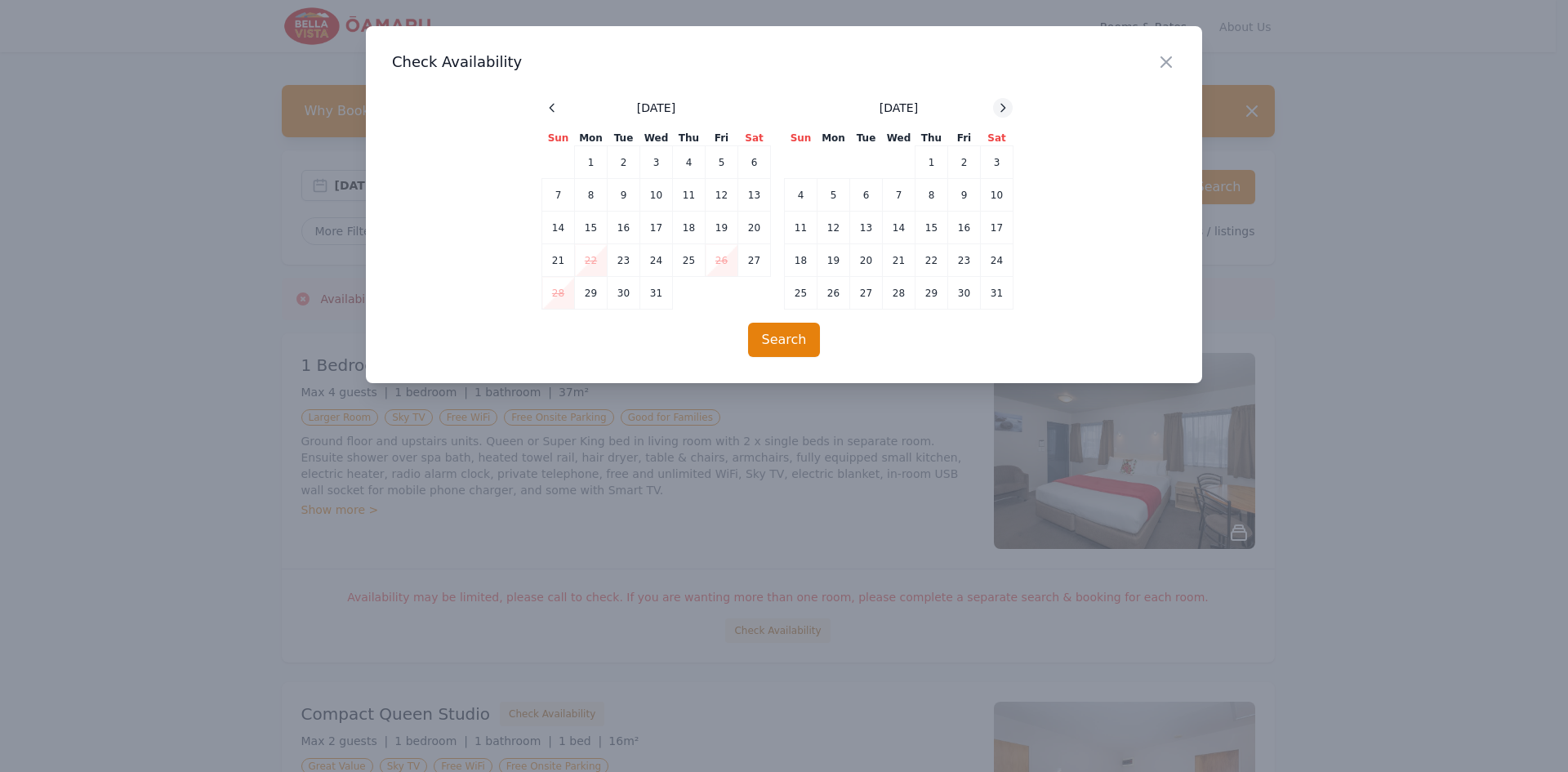
click at [1001, 111] on icon at bounding box center [1003, 108] width 13 height 13
click at [1171, 66] on icon "button" at bounding box center [1167, 62] width 20 height 20
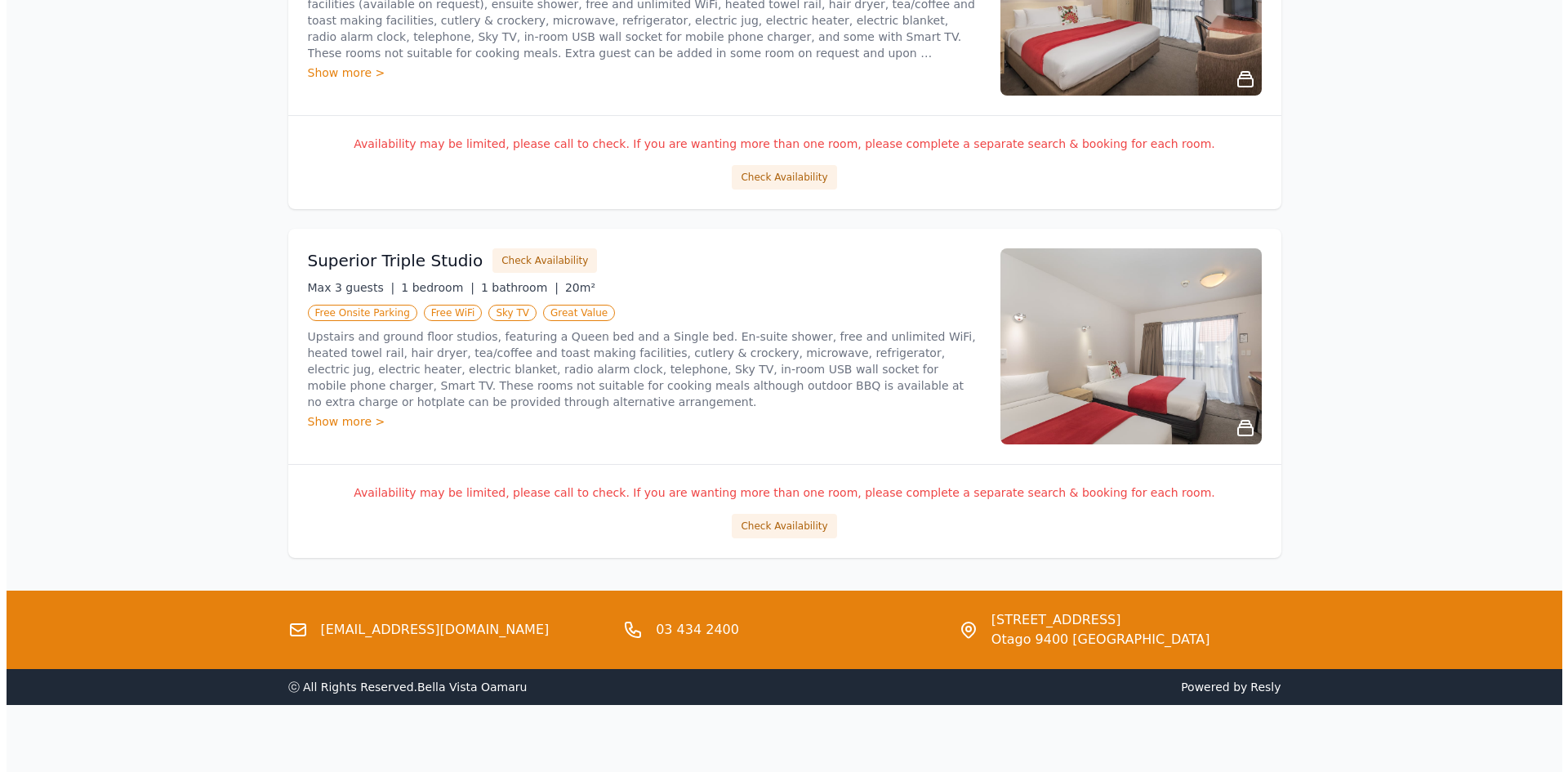
scroll to position [1162, 0]
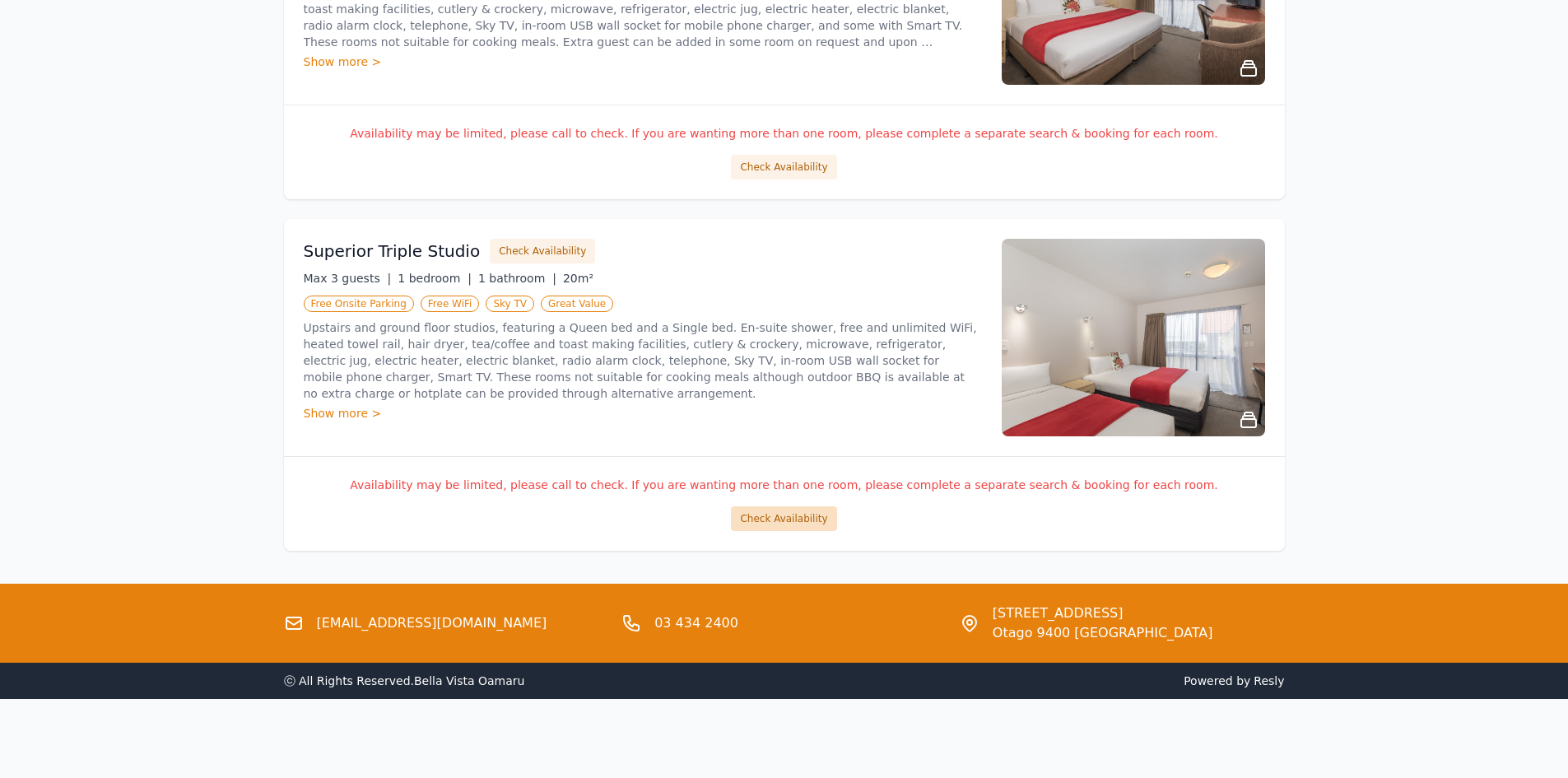
click at [791, 526] on button "Check Availability" at bounding box center [784, 518] width 106 height 25
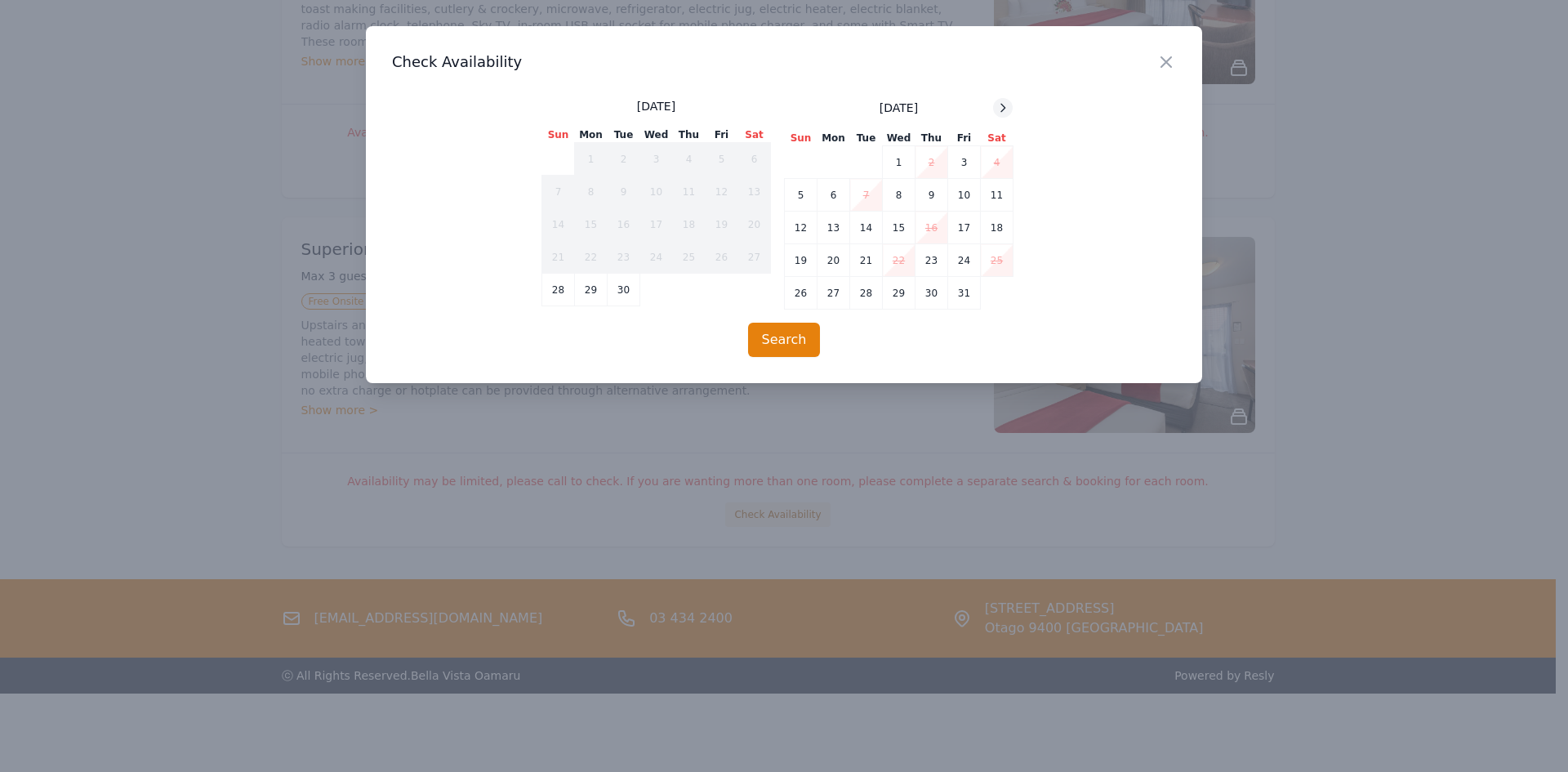
click at [1006, 104] on icon at bounding box center [1003, 108] width 13 height 13
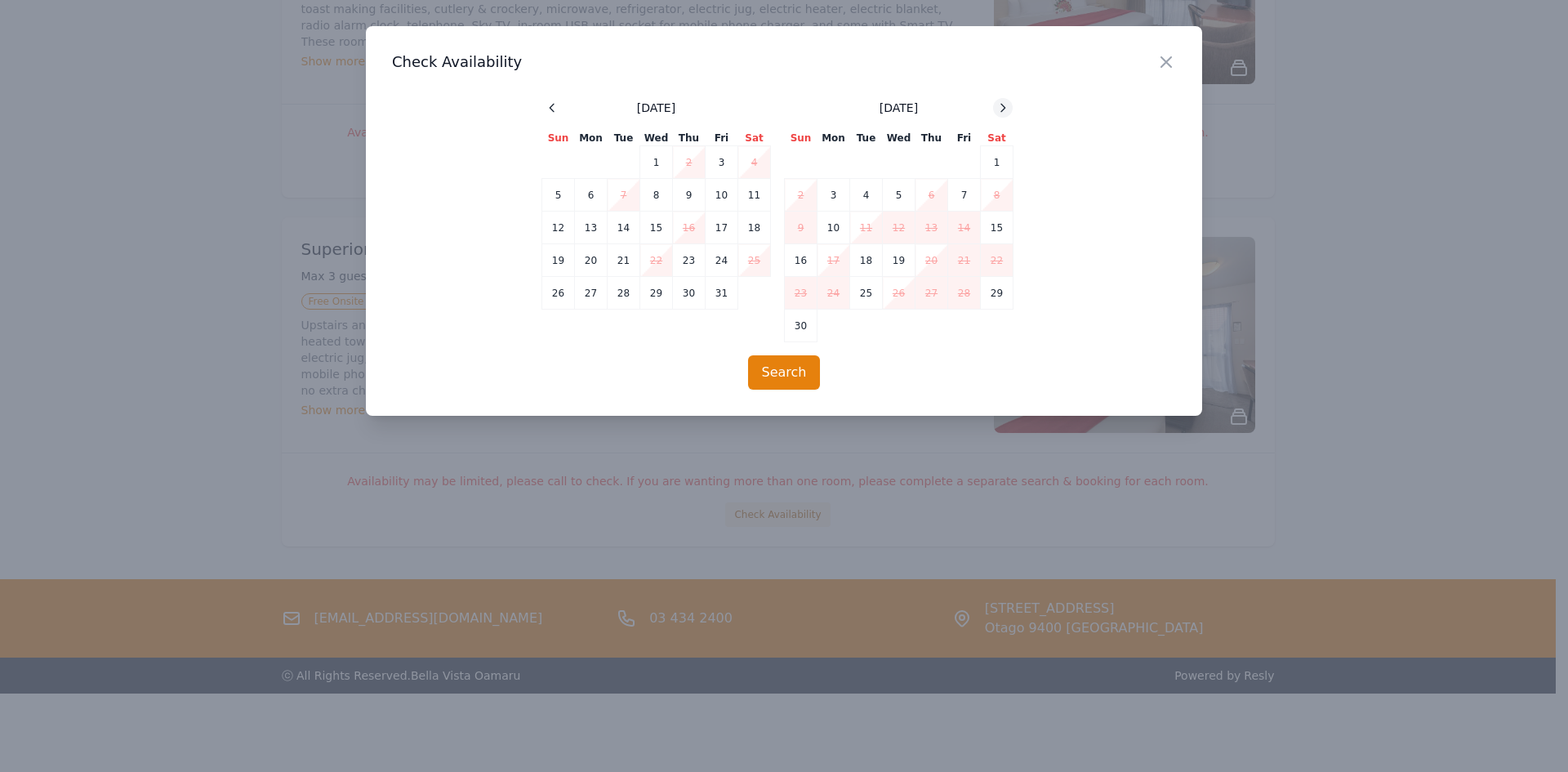
click at [1006, 104] on icon at bounding box center [1003, 108] width 13 height 13
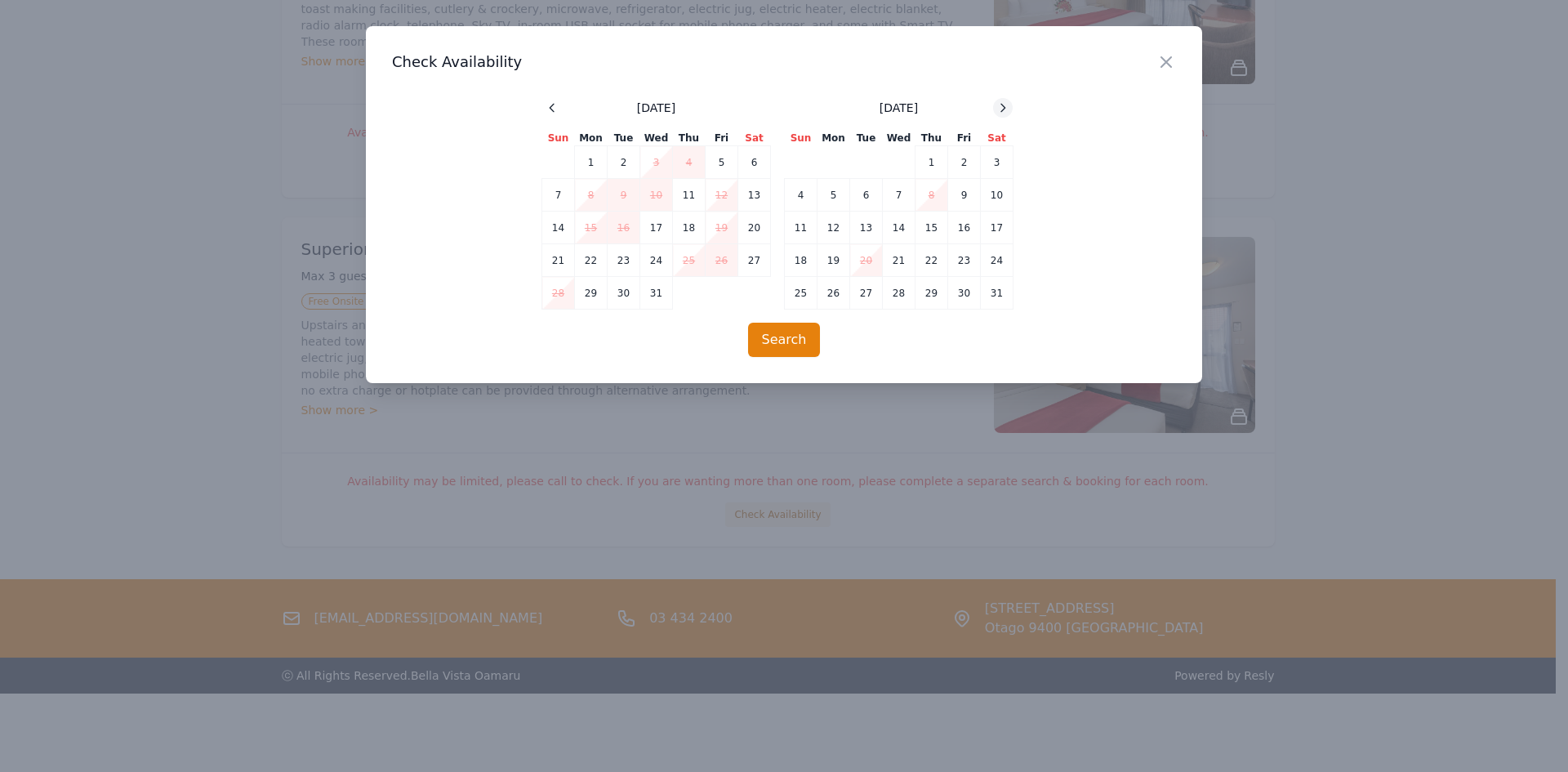
click at [1006, 104] on icon at bounding box center [1003, 108] width 13 height 13
click at [982, 199] on td "14" at bounding box center [997, 195] width 33 height 33
click at [806, 222] on td "15" at bounding box center [801, 228] width 33 height 33
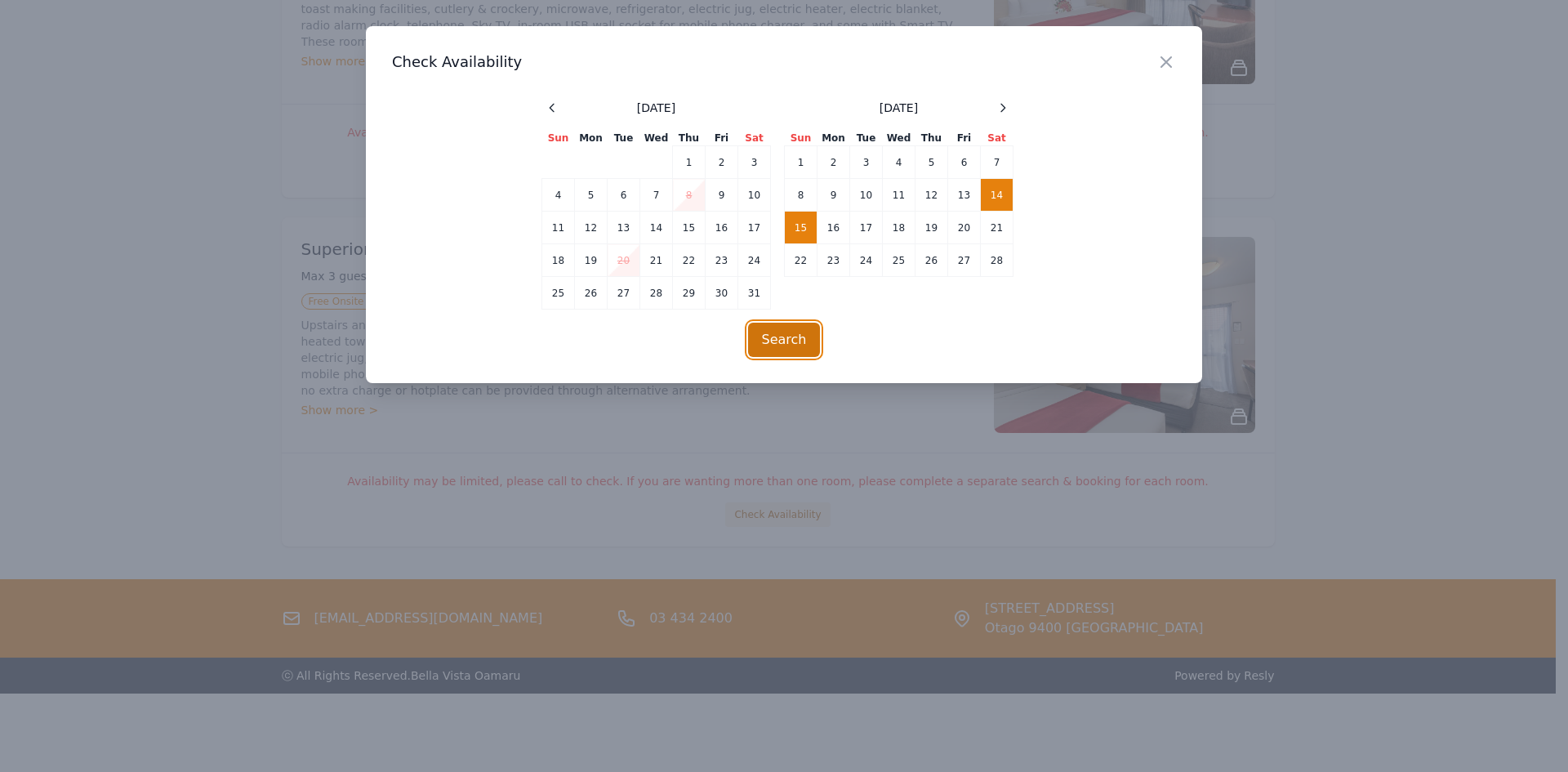
click at [801, 337] on button "Search" at bounding box center [785, 340] width 73 height 35
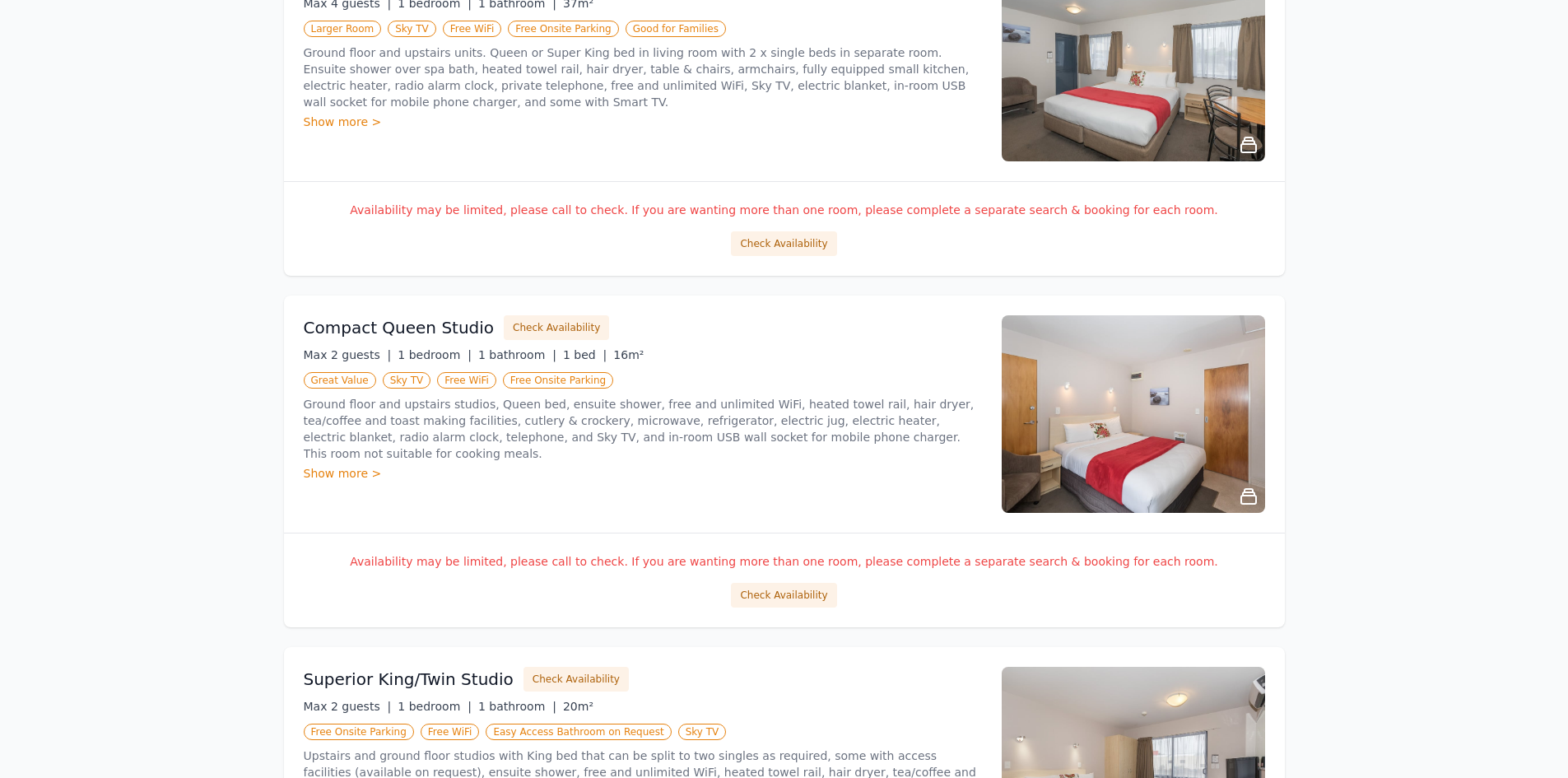
scroll to position [396, 0]
